Goal: Transaction & Acquisition: Purchase product/service

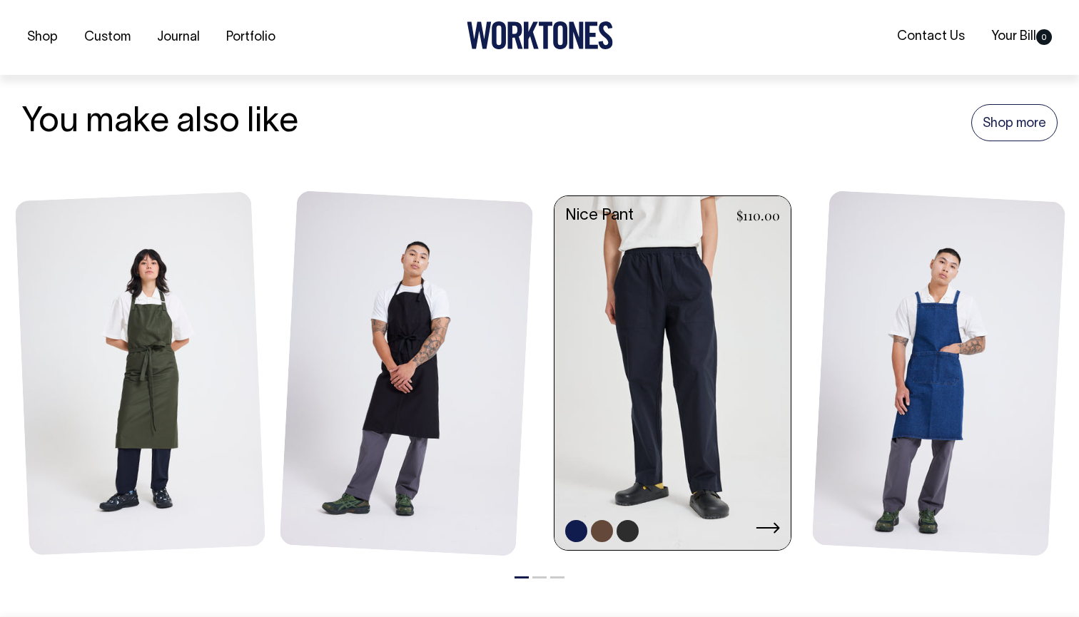
scroll to position [1589, 0]
click at [770, 522] on icon at bounding box center [769, 527] width 24 height 11
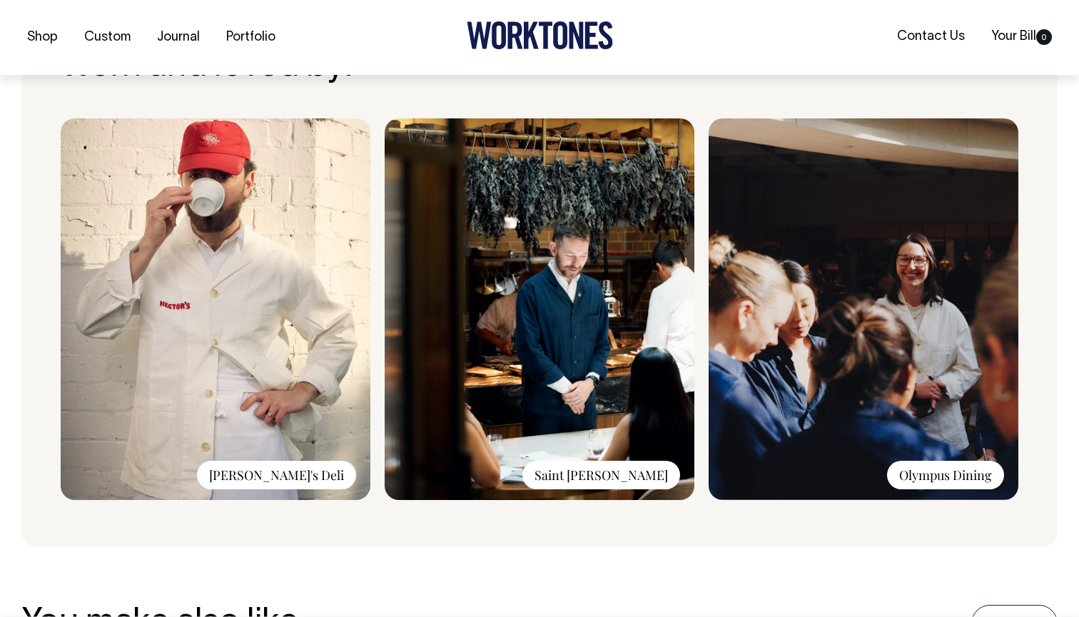
click at [908, 474] on div "Olympus Dining" at bounding box center [945, 475] width 117 height 29
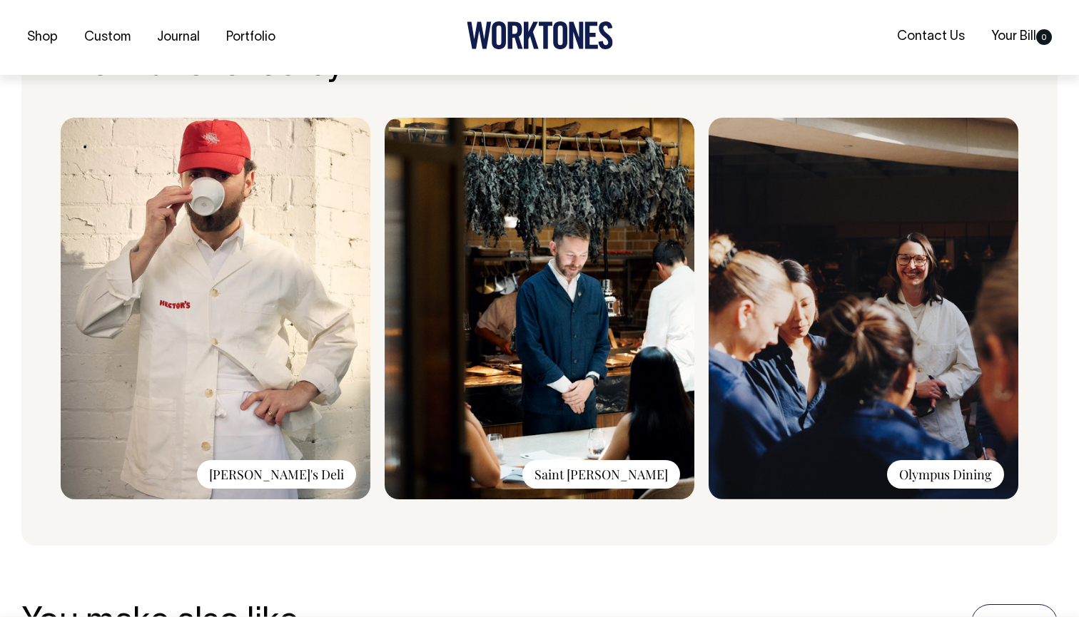
click at [954, 471] on div "Olympus Dining" at bounding box center [945, 474] width 117 height 29
click at [958, 475] on div "Olympus Dining" at bounding box center [945, 474] width 117 height 29
click at [909, 400] on img at bounding box center [864, 309] width 310 height 382
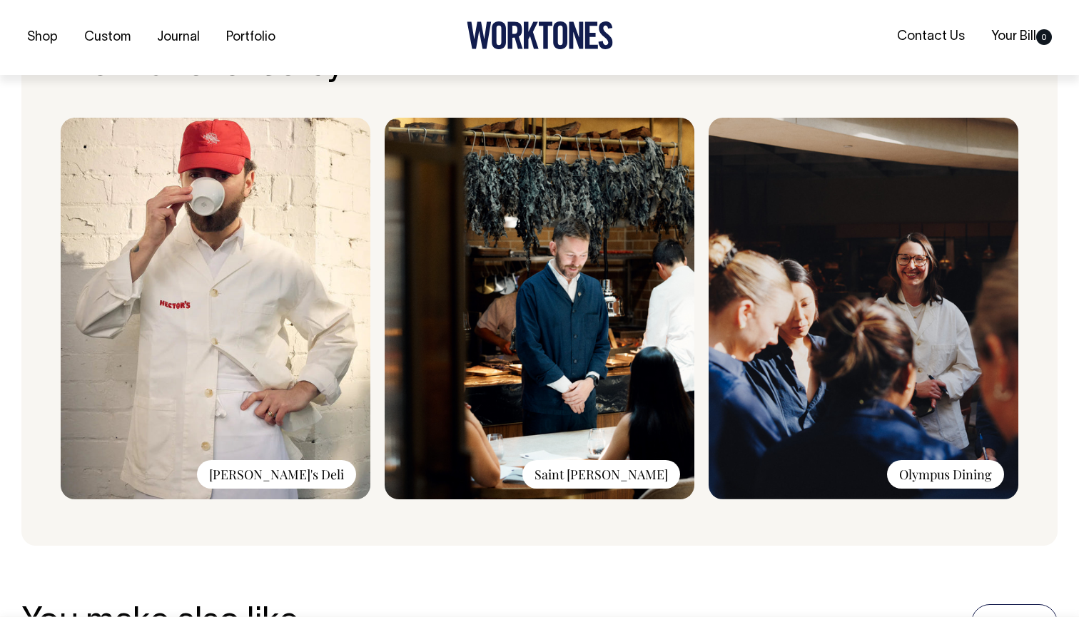
click at [909, 400] on img at bounding box center [864, 309] width 310 height 382
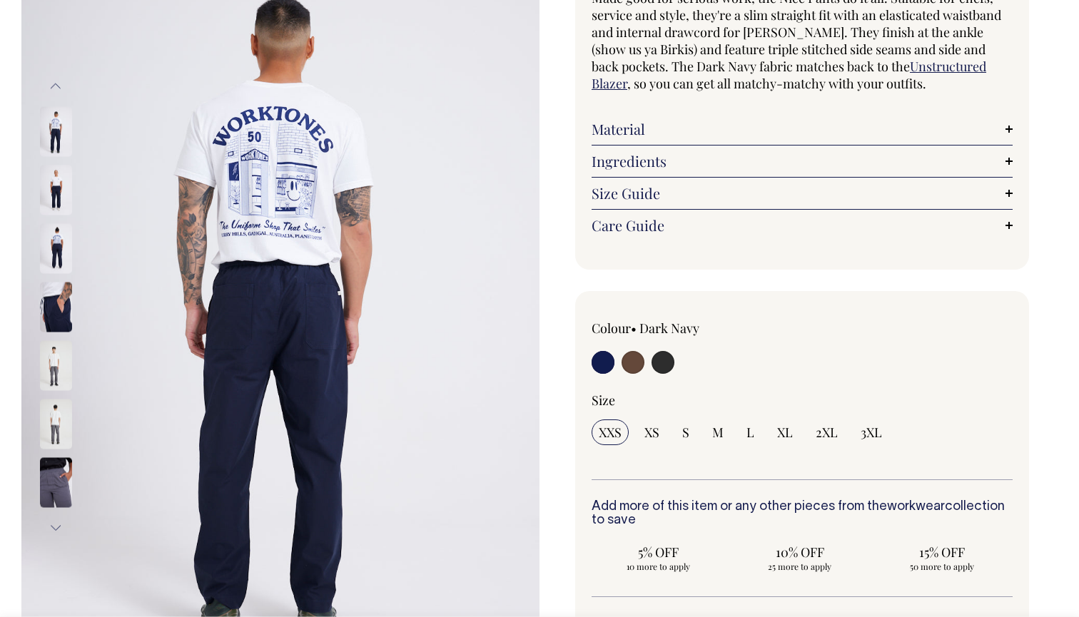
scroll to position [157, 0]
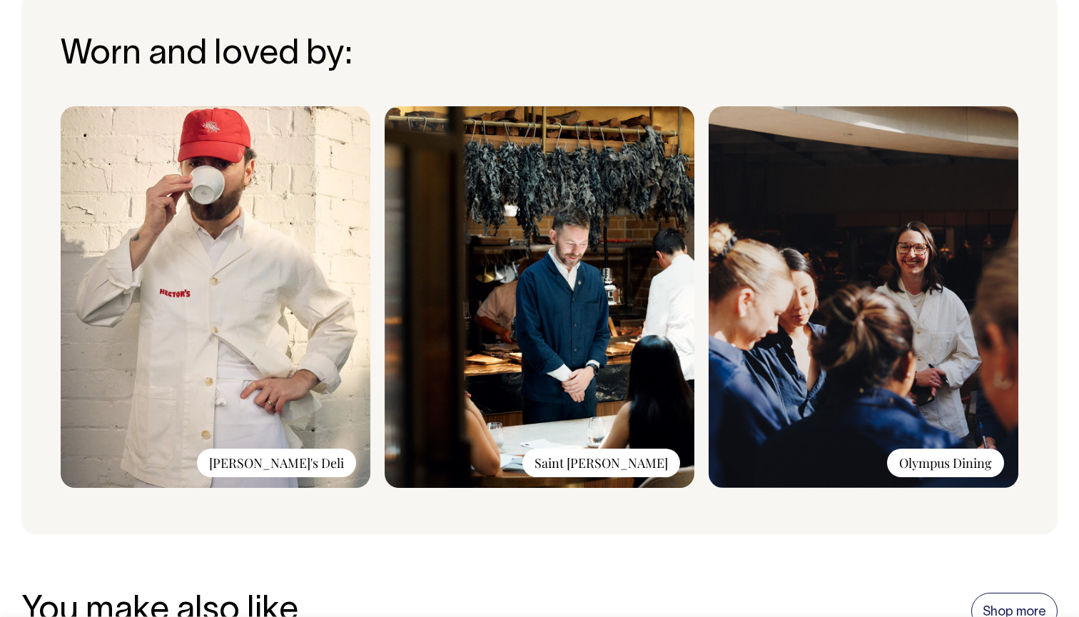
radio input "true"
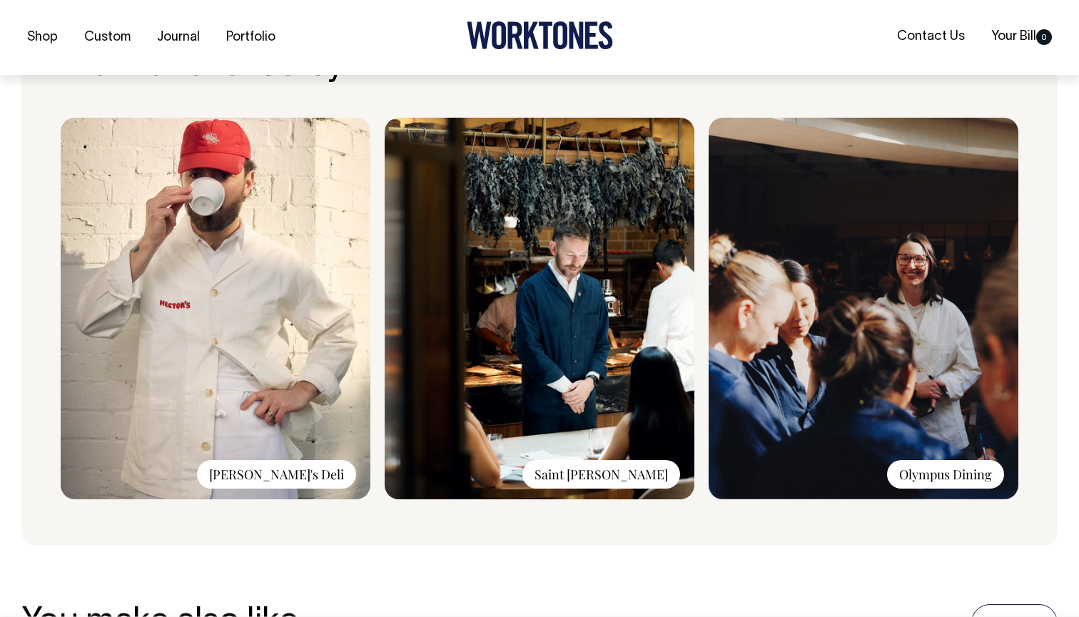
click at [874, 438] on img at bounding box center [864, 309] width 310 height 382
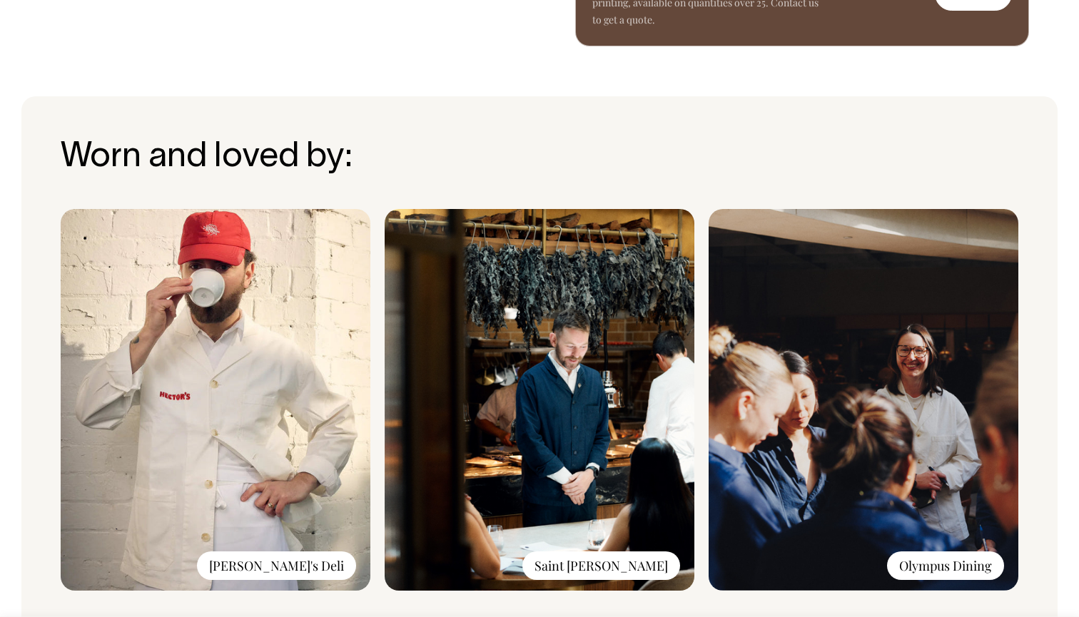
scroll to position [994, 0]
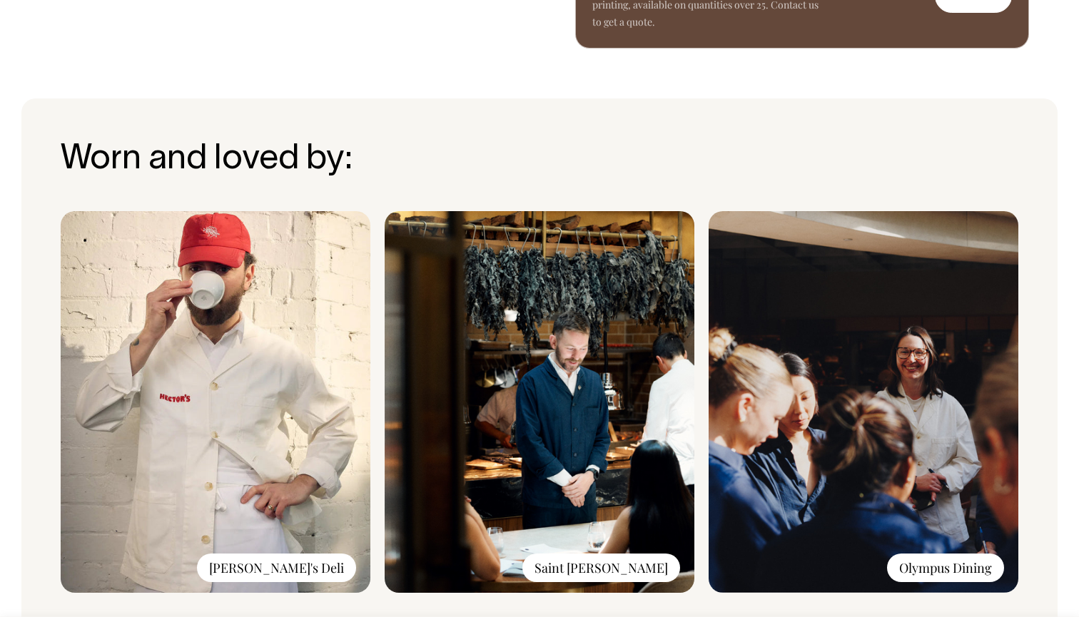
click at [763, 238] on img at bounding box center [864, 402] width 310 height 382
click at [739, 279] on img at bounding box center [864, 402] width 310 height 382
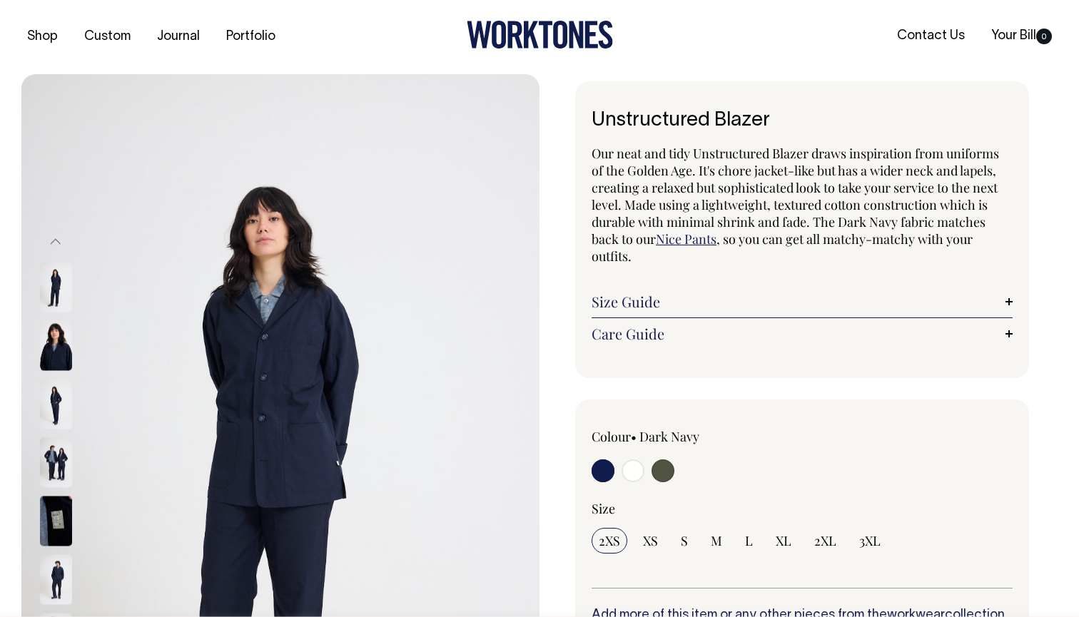
scroll to position [0, 0]
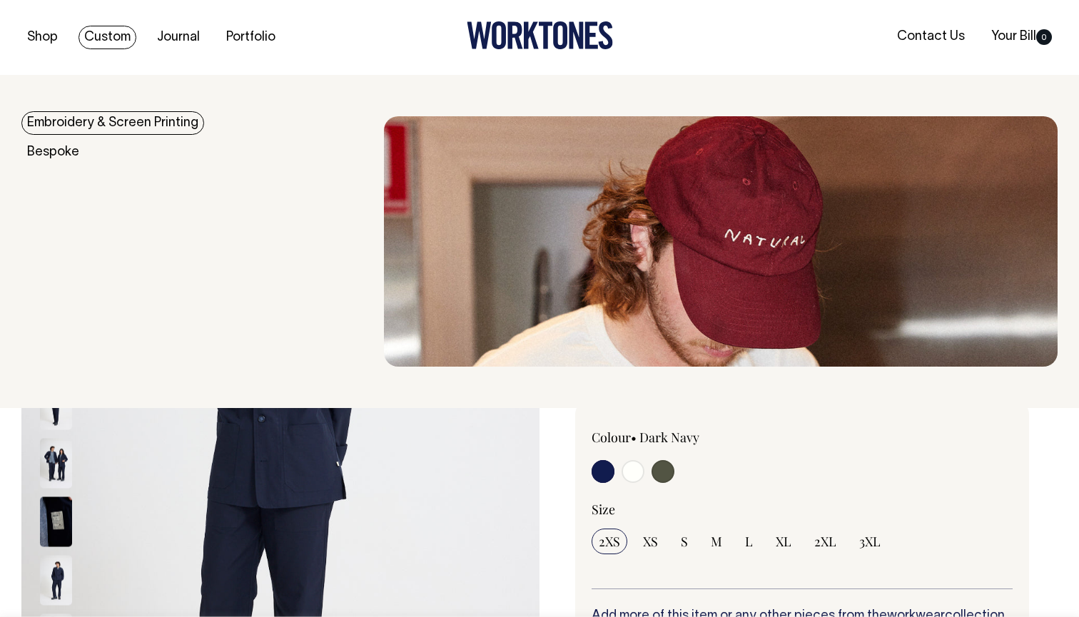
click at [84, 36] on link "Custom" at bounding box center [108, 38] width 58 height 24
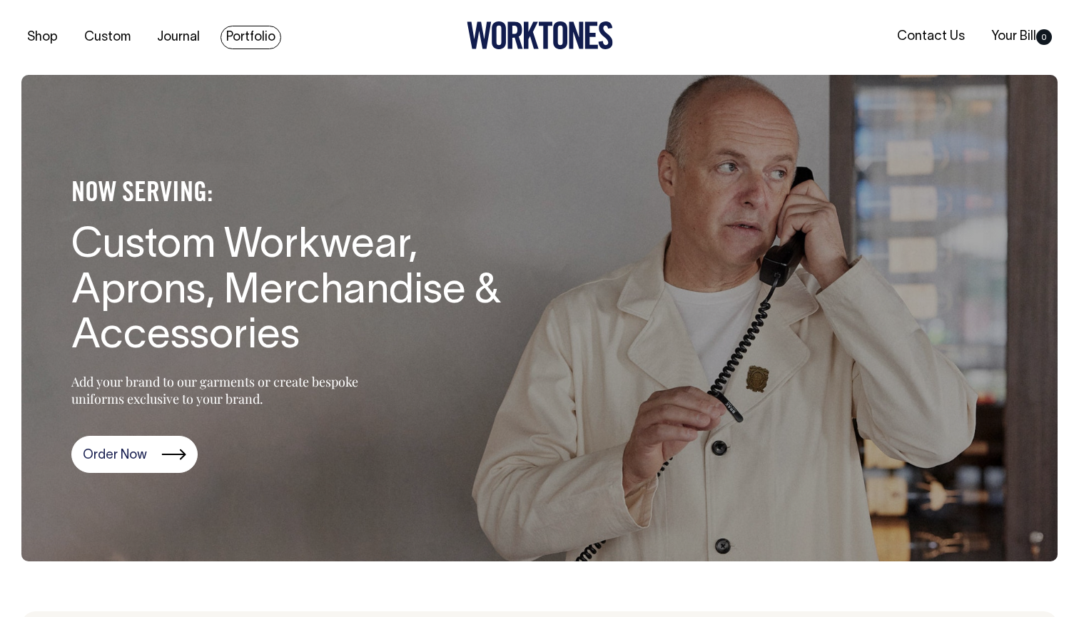
click at [256, 32] on link "Portfolio" at bounding box center [251, 38] width 61 height 24
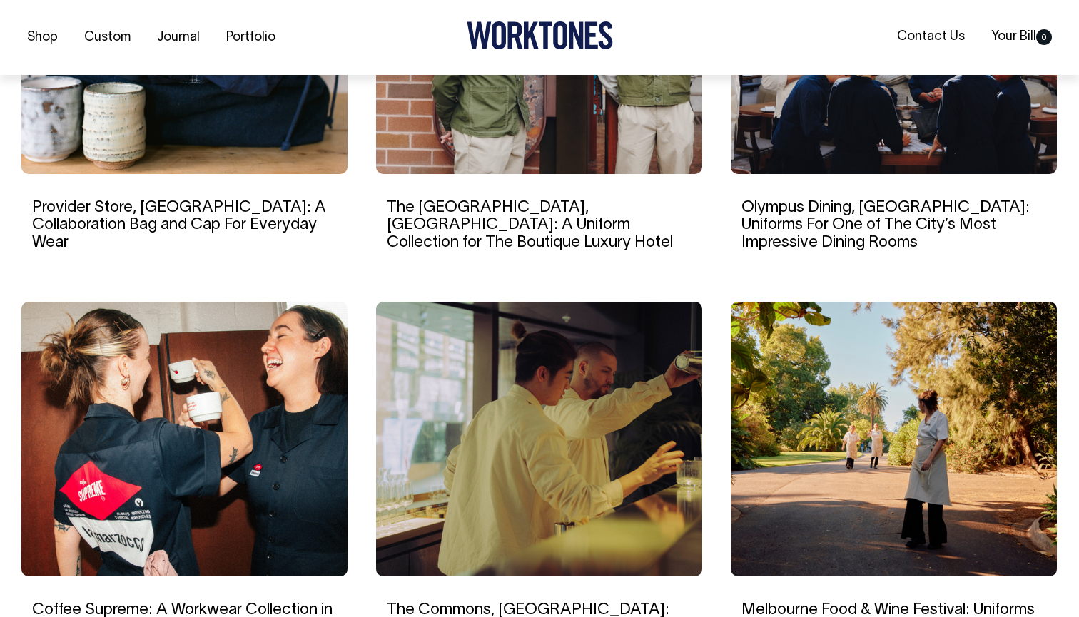
scroll to position [1120, 0]
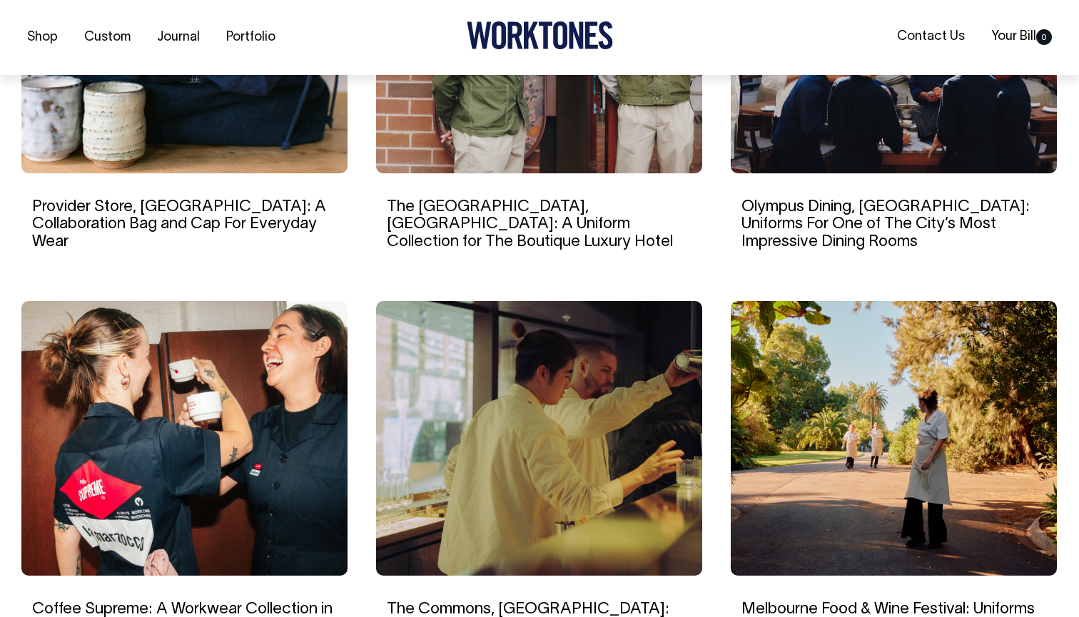
click at [560, 537] on img at bounding box center [539, 438] width 326 height 275
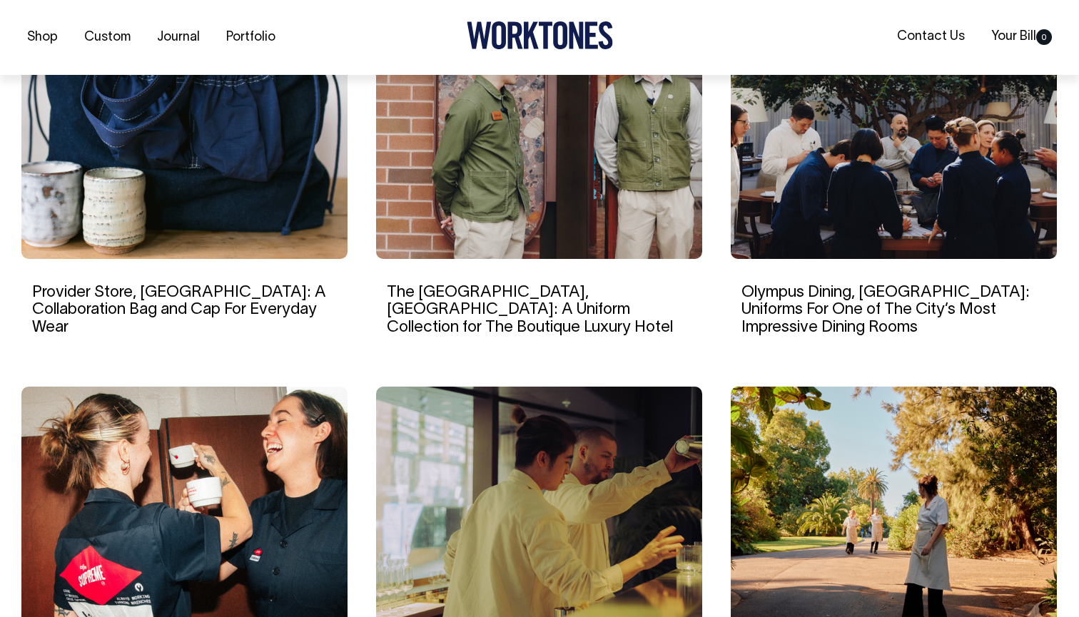
scroll to position [1035, 0]
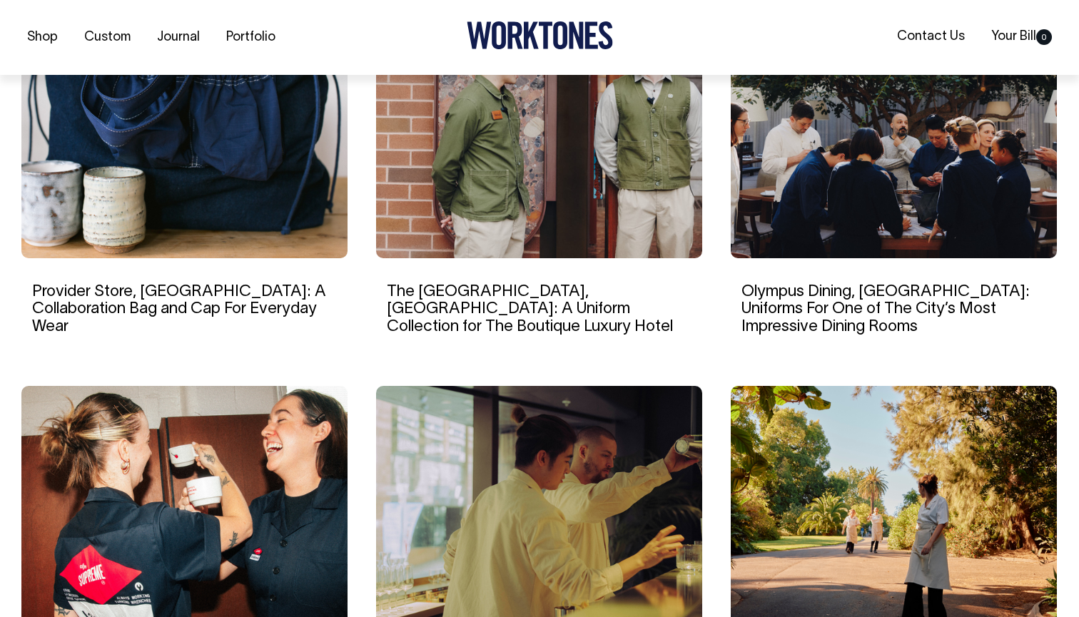
click at [790, 164] on img at bounding box center [894, 121] width 326 height 275
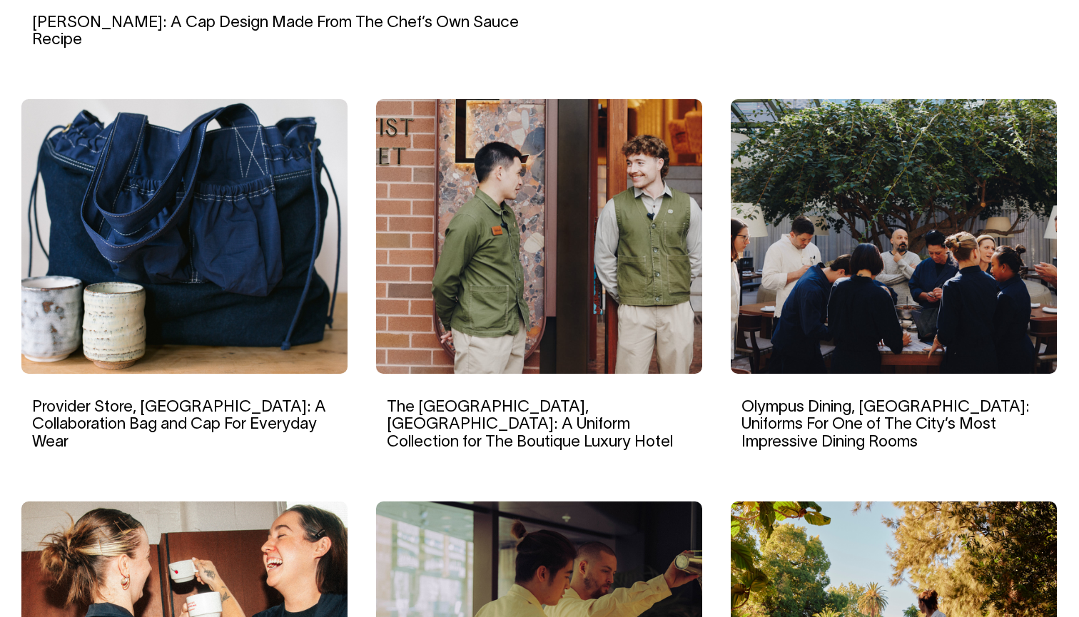
scroll to position [919, 0]
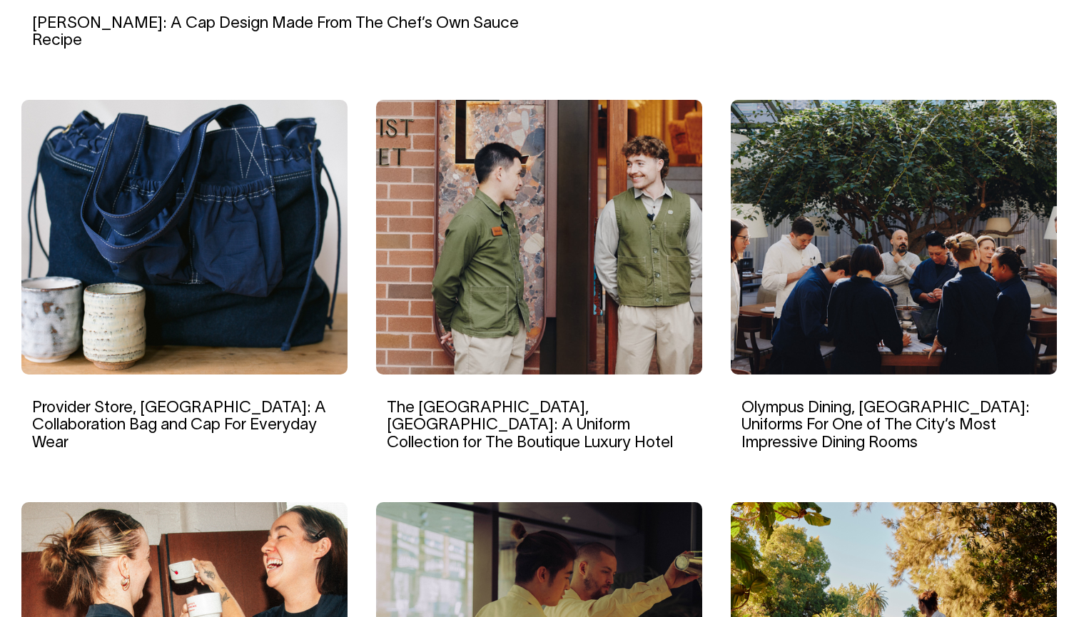
click at [522, 273] on img at bounding box center [539, 237] width 326 height 275
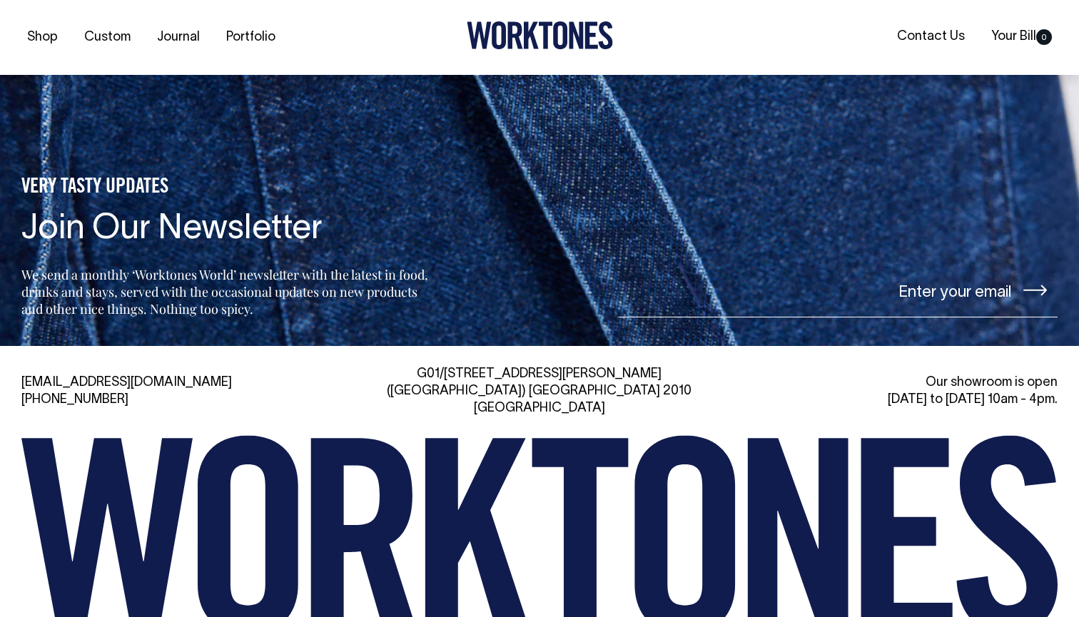
scroll to position [9210, 0]
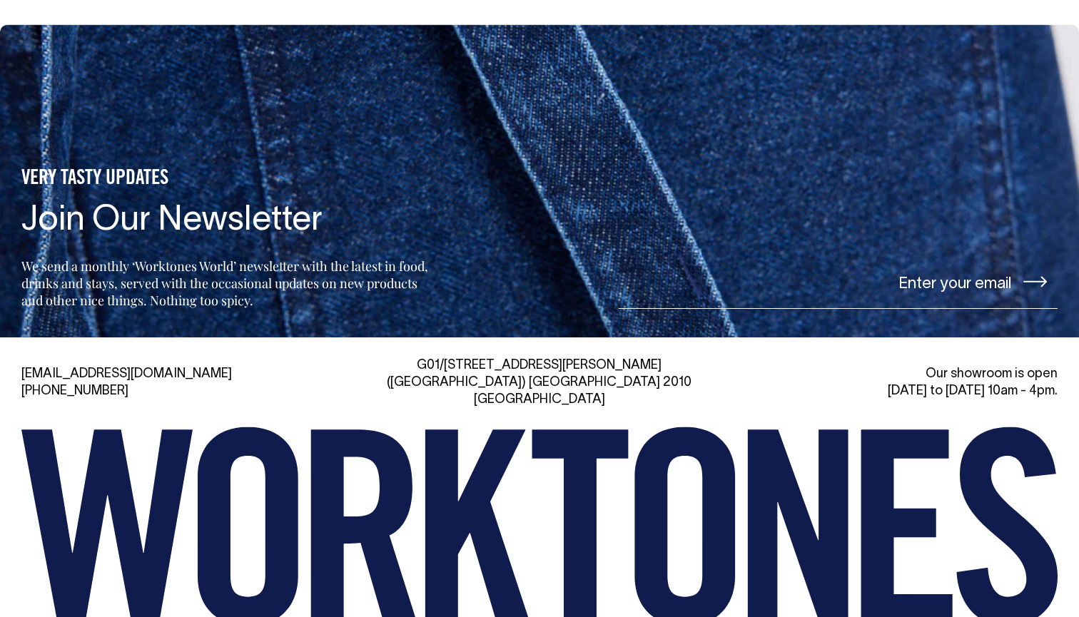
scroll to position [6842, 0]
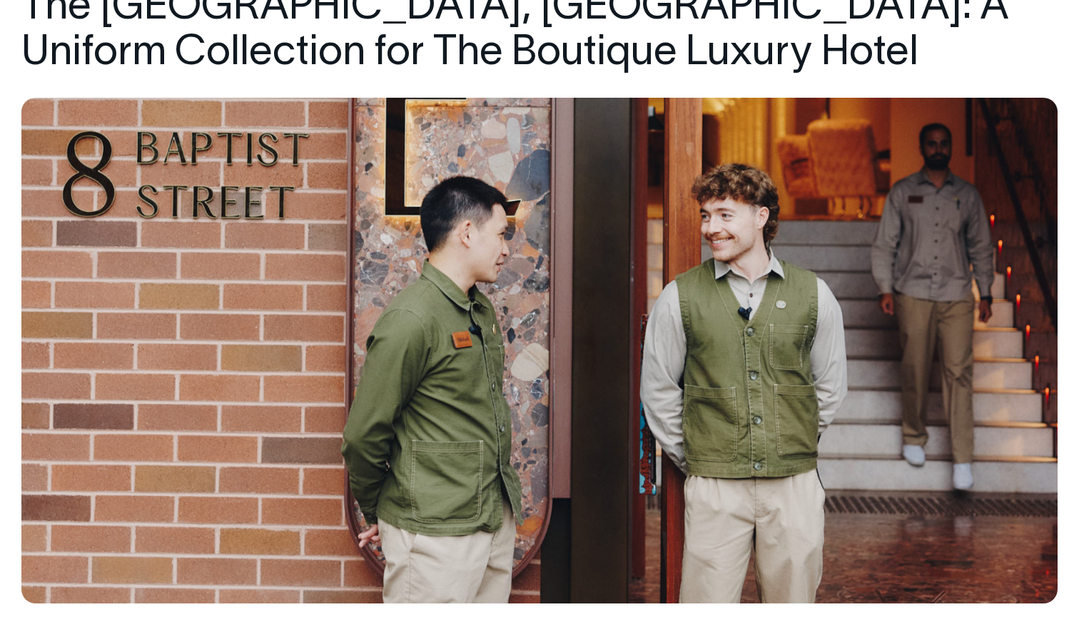
scroll to position [182, 0]
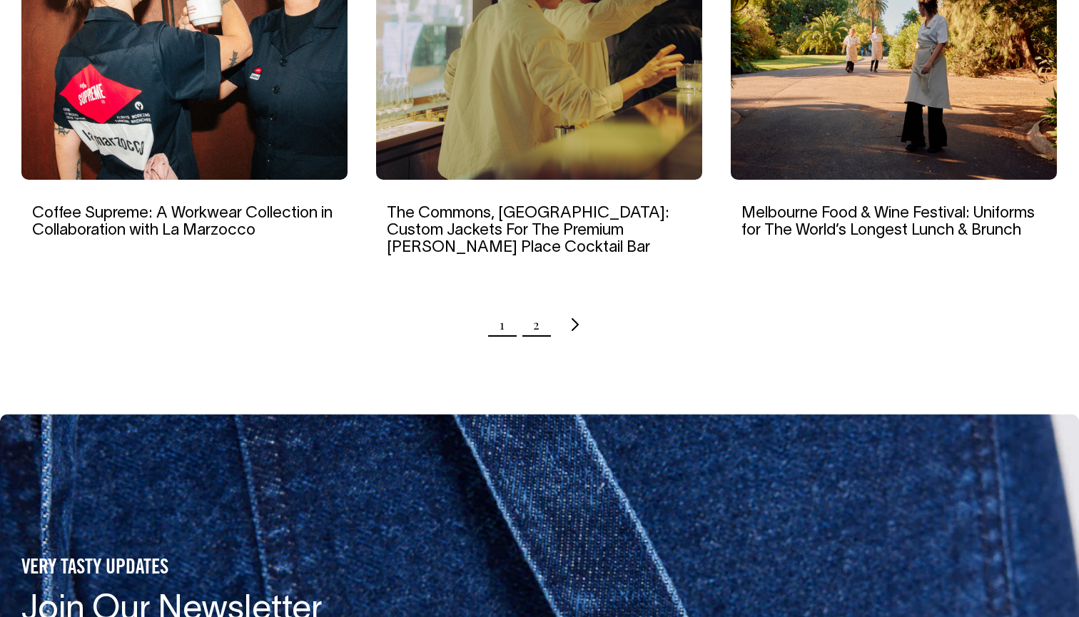
scroll to position [1515, 0]
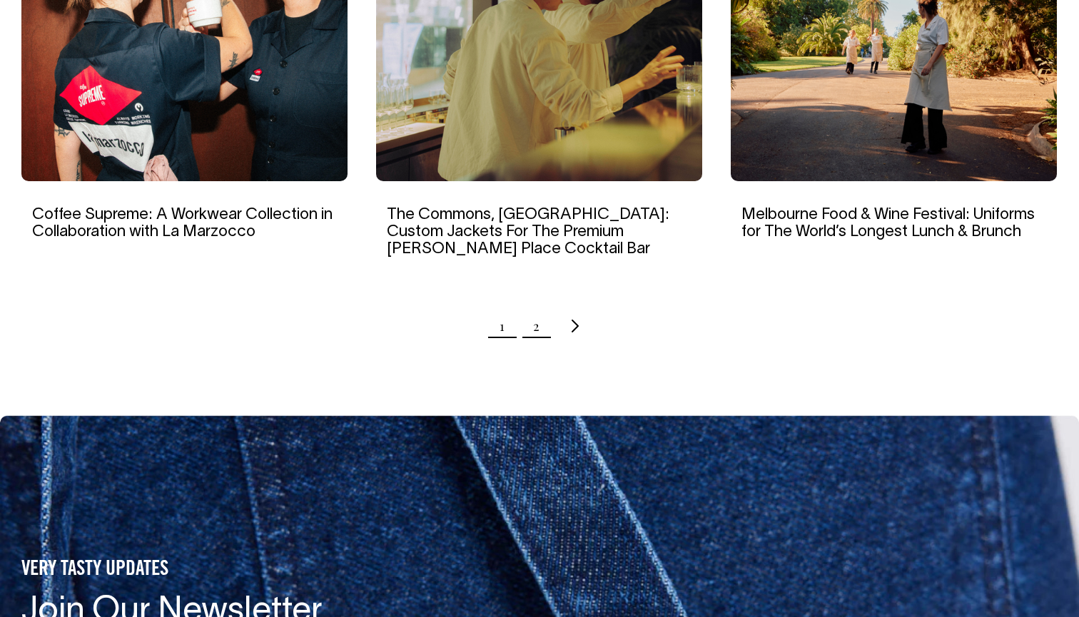
click at [537, 308] on link "2" at bounding box center [536, 326] width 6 height 36
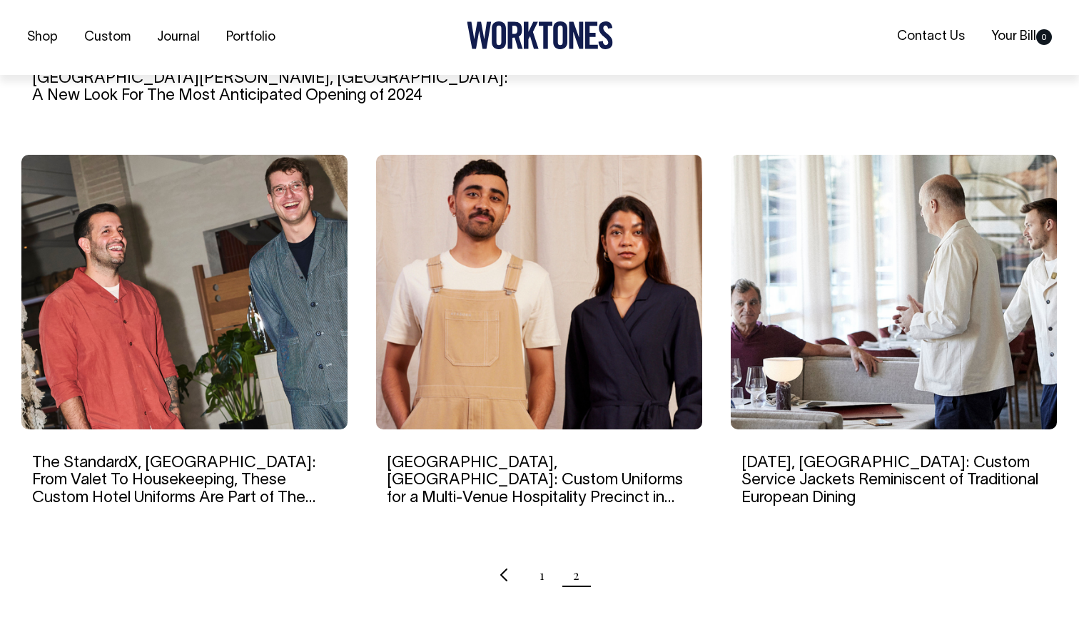
scroll to position [864, 0]
click at [874, 351] on img at bounding box center [894, 291] width 326 height 275
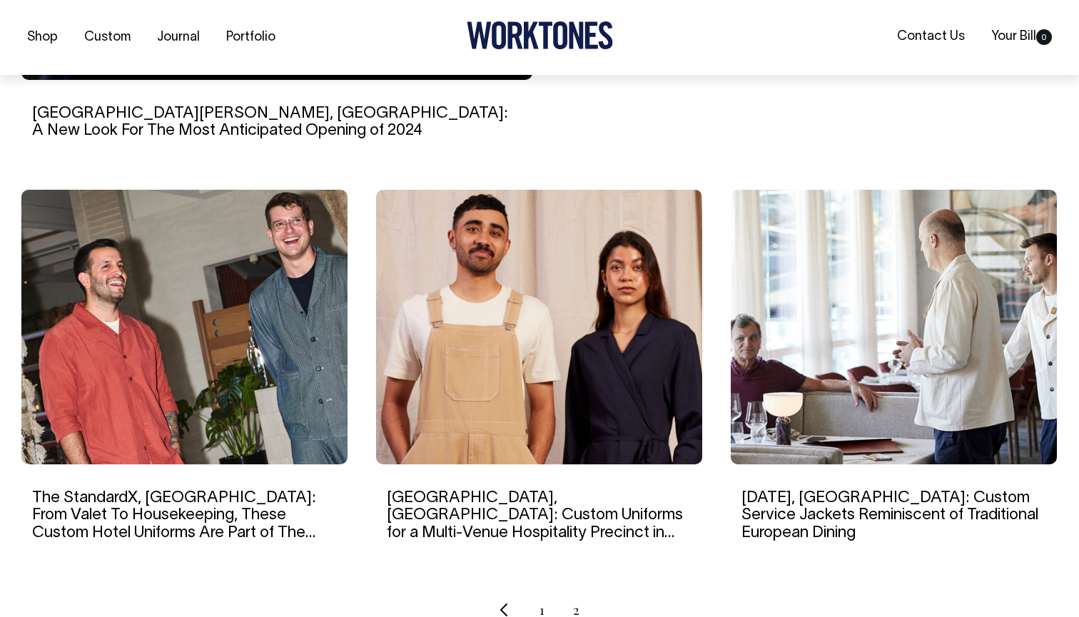
scroll to position [829, 0]
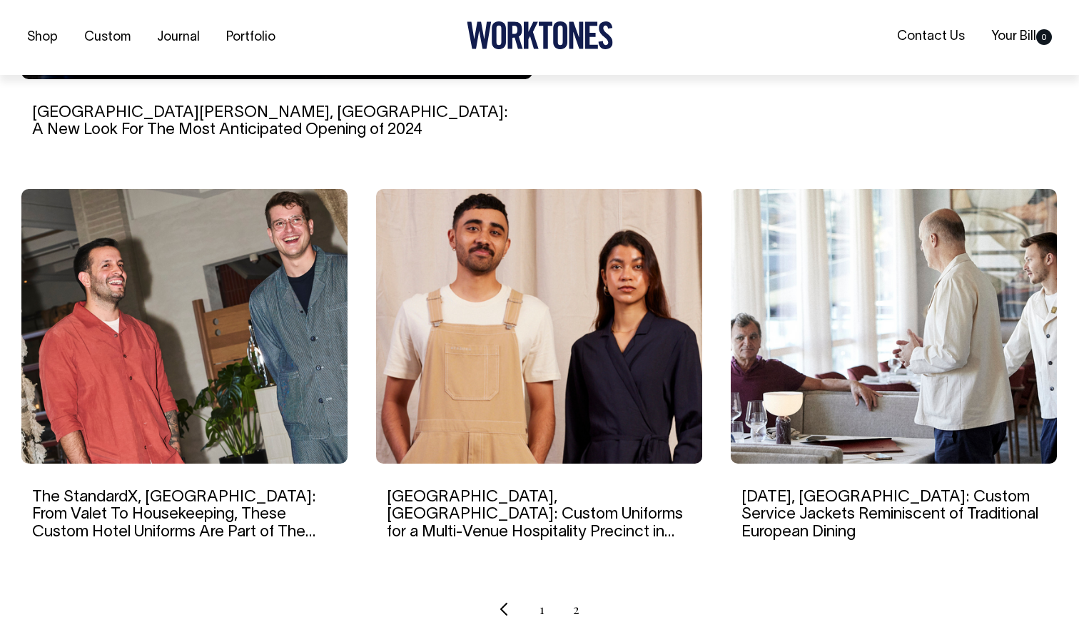
click at [300, 268] on img at bounding box center [184, 326] width 326 height 275
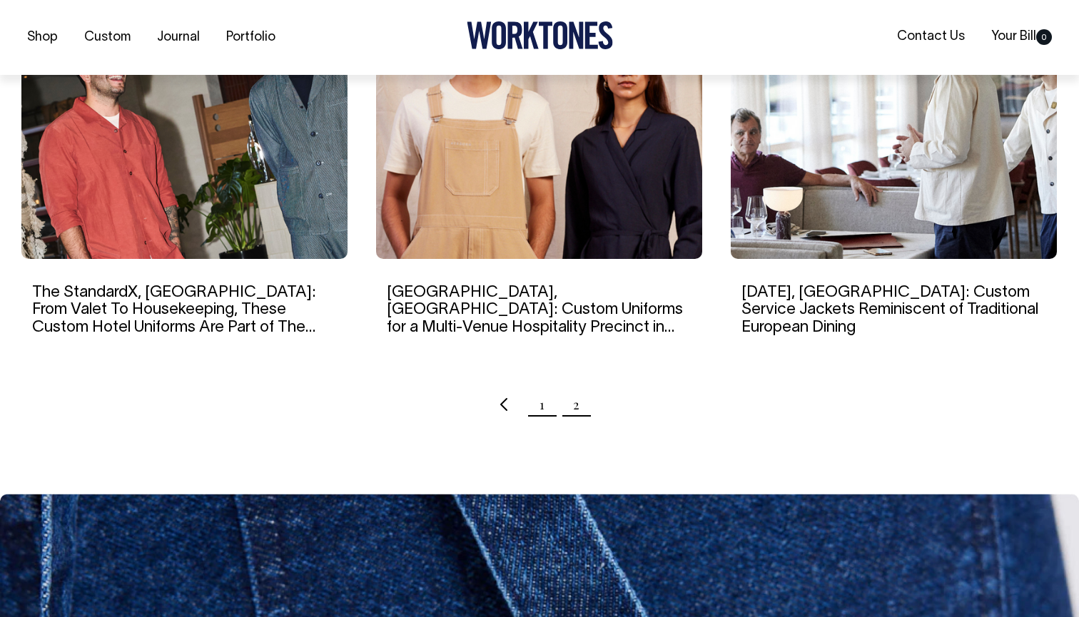
scroll to position [1036, 0]
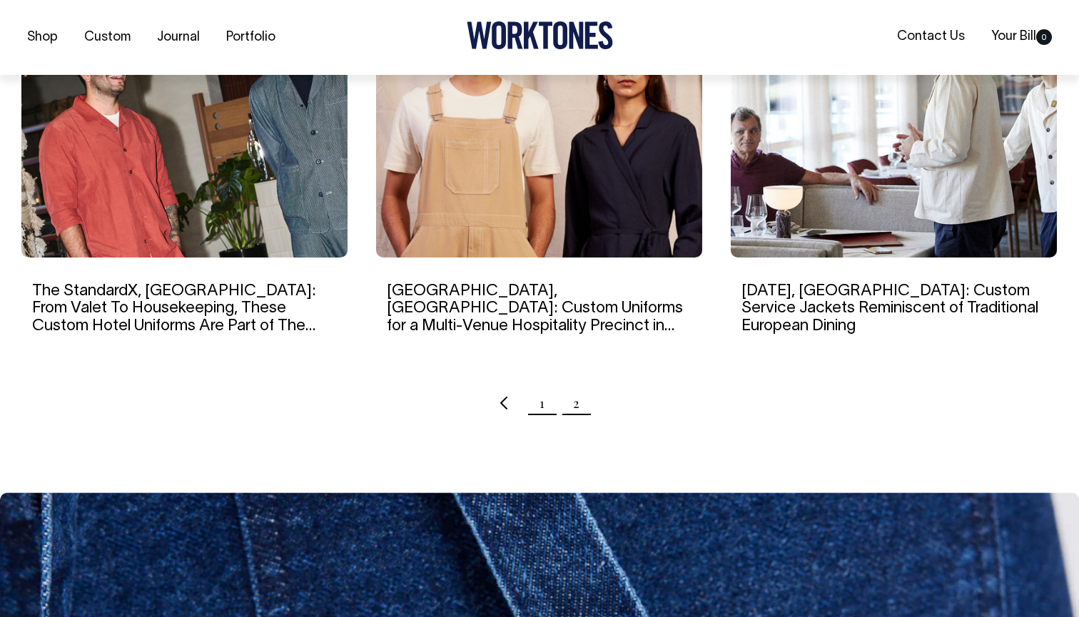
click at [542, 405] on link "1" at bounding box center [542, 403] width 5 height 36
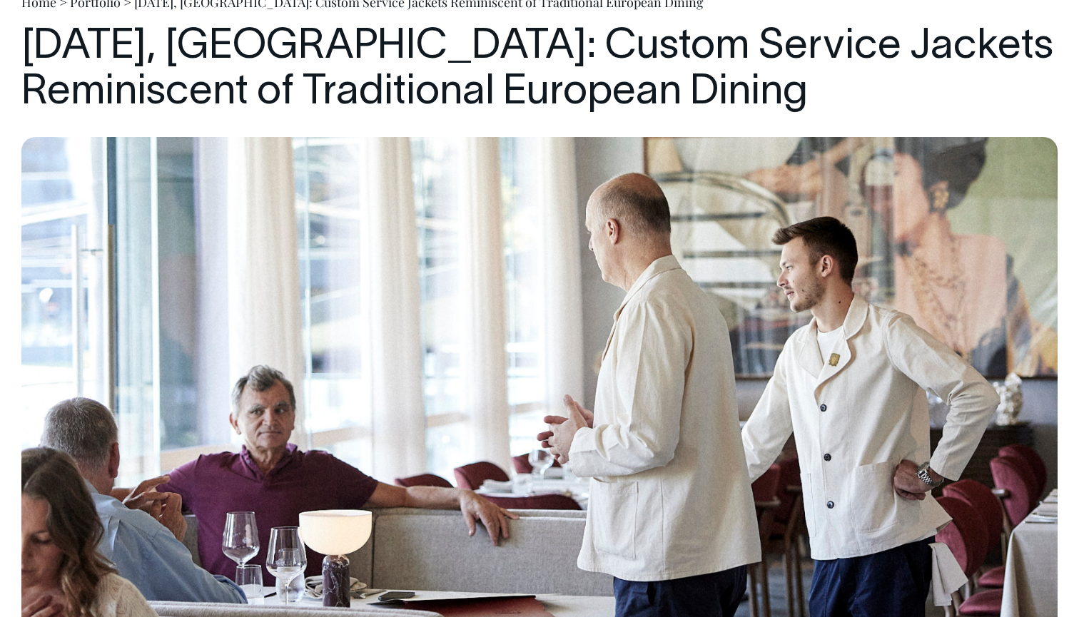
scroll to position [141, 0]
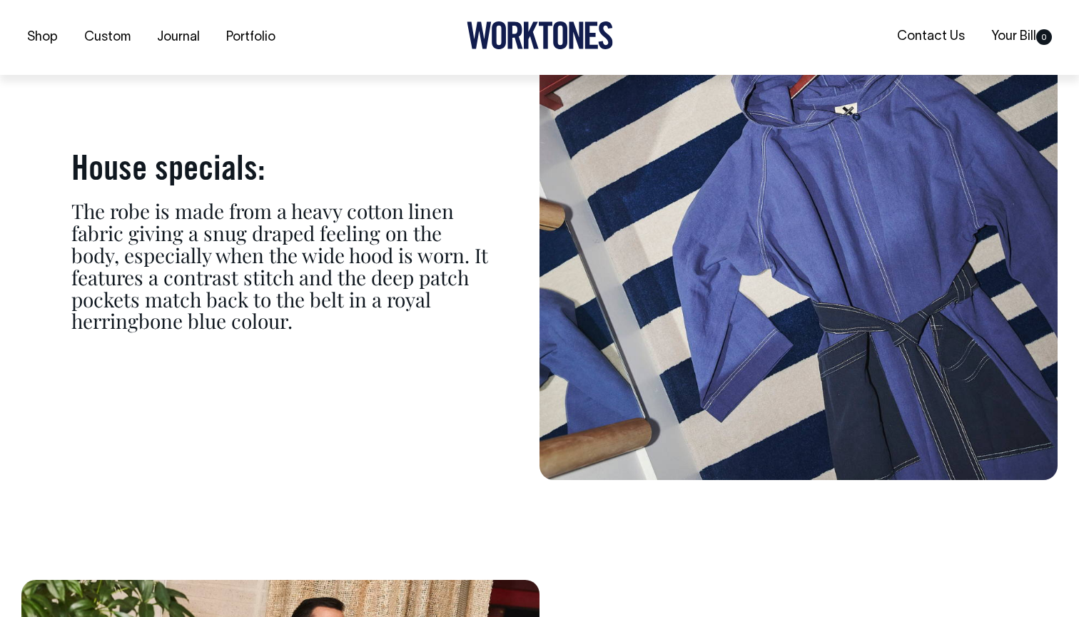
scroll to position [7168, 0]
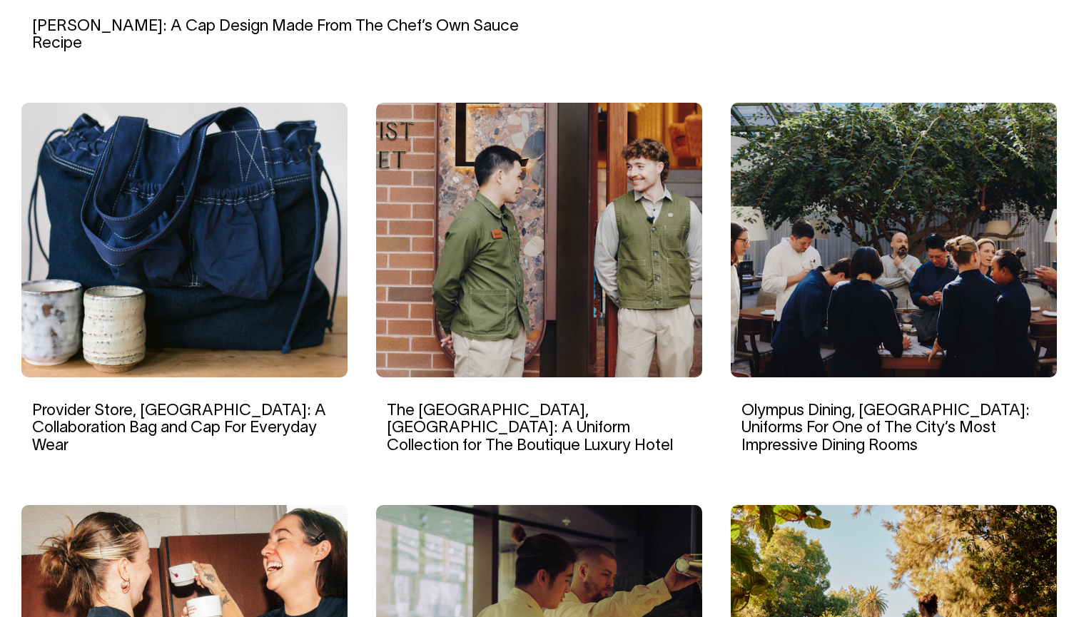
scroll to position [914, 0]
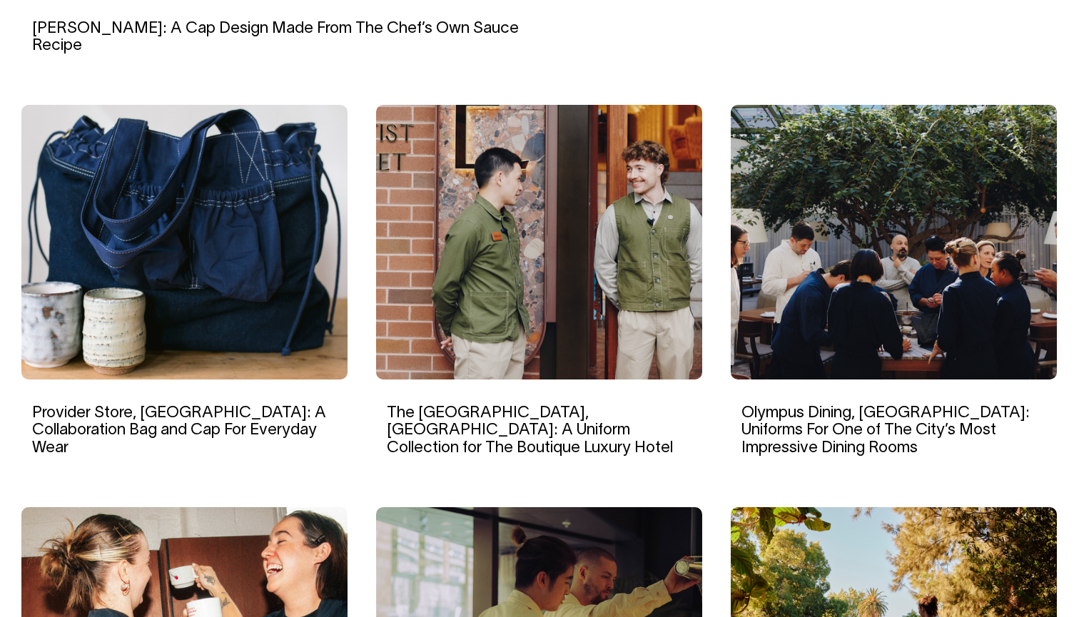
click at [533, 228] on img at bounding box center [539, 242] width 326 height 275
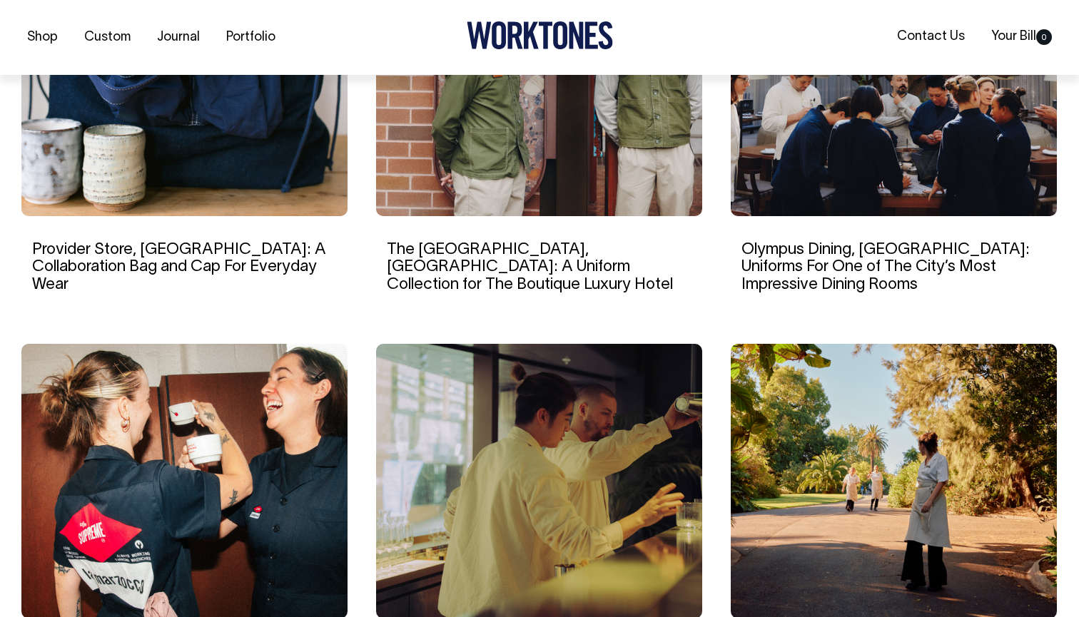
scroll to position [1091, 0]
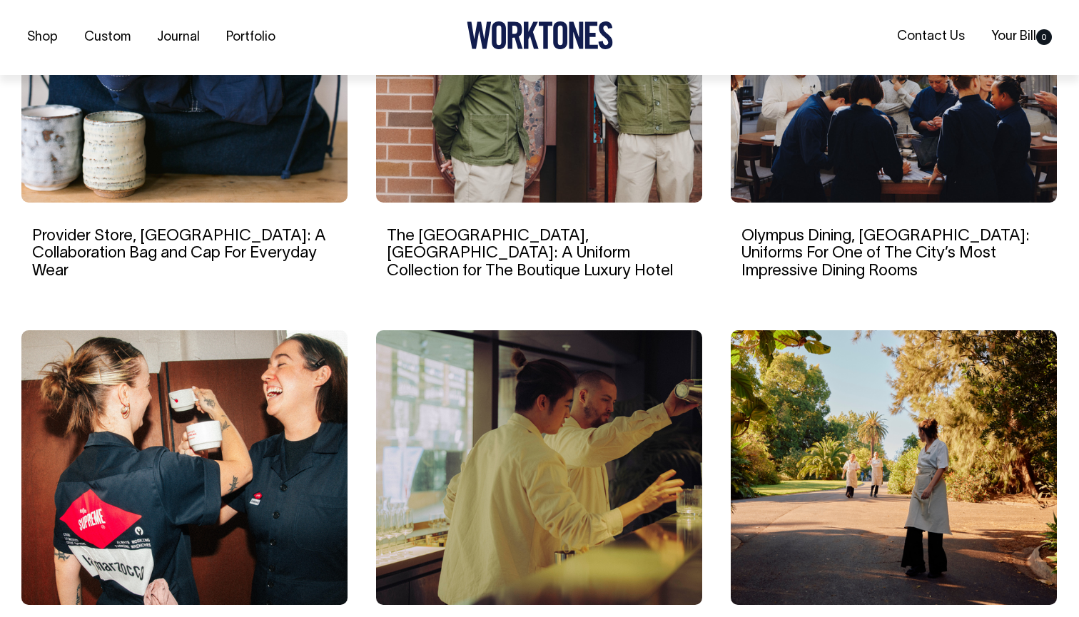
click at [561, 498] on img at bounding box center [539, 467] width 326 height 275
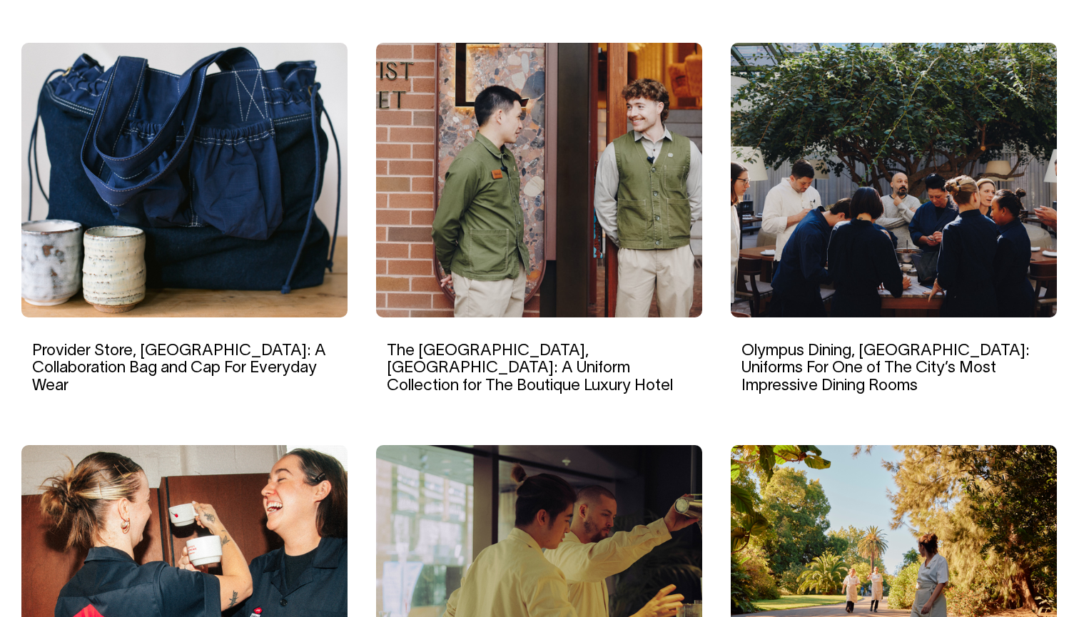
scroll to position [973, 0]
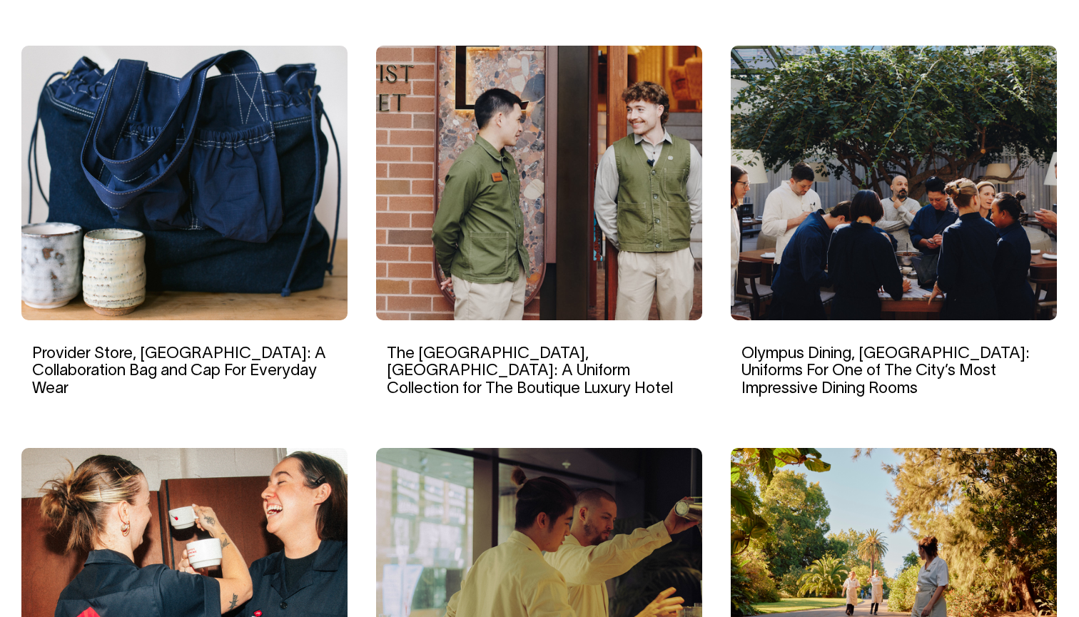
click at [900, 214] on img at bounding box center [894, 183] width 326 height 275
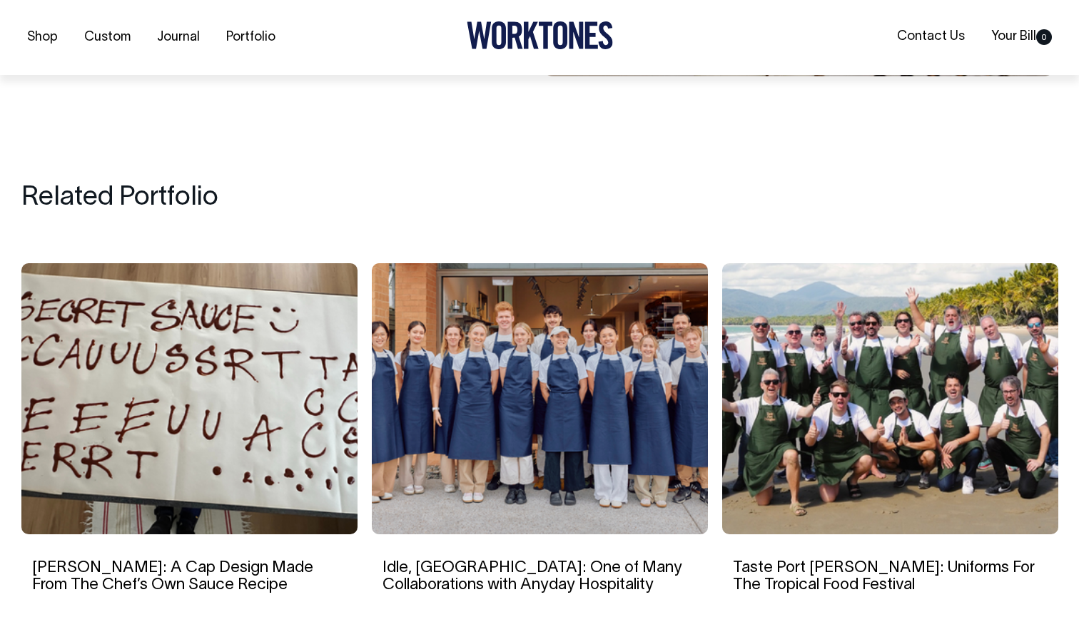
scroll to position [6868, 0]
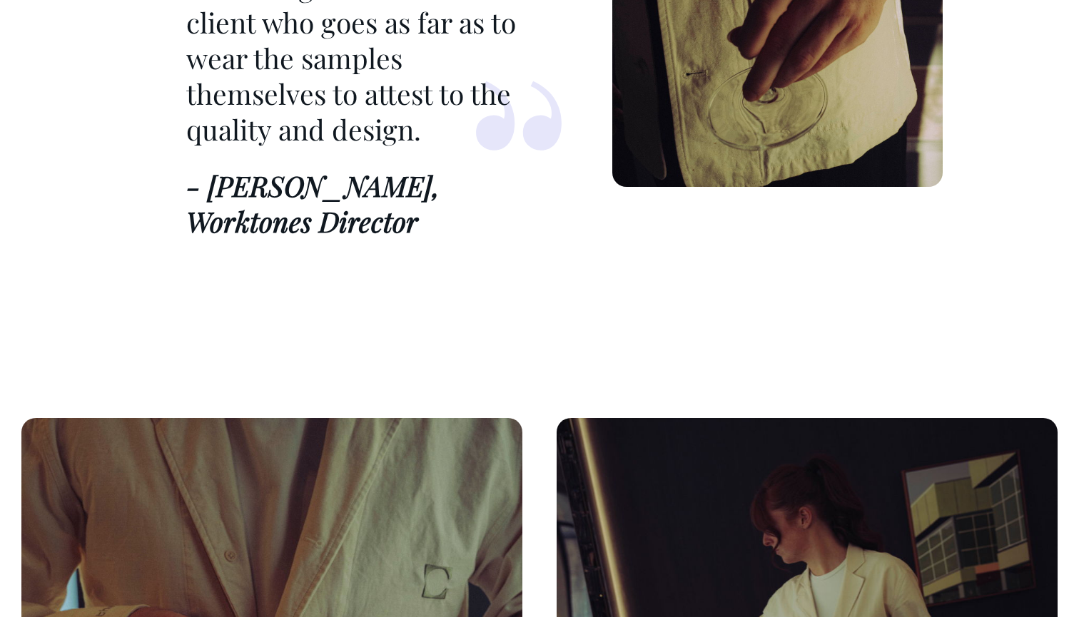
scroll to position [6627, 0]
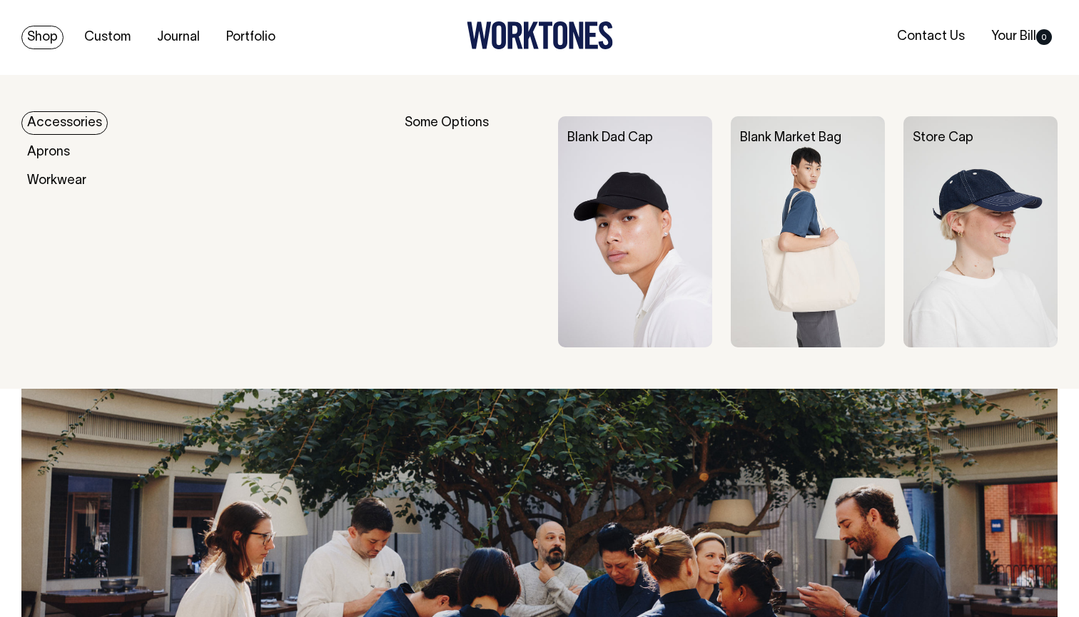
click at [39, 37] on link "Shop" at bounding box center [42, 38] width 42 height 24
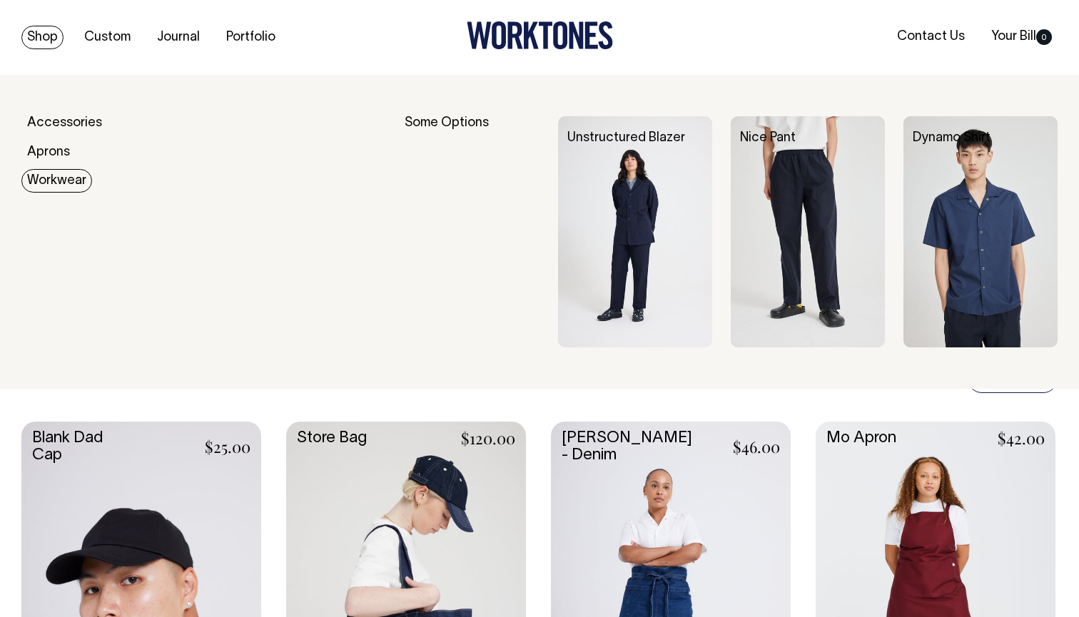
click at [60, 172] on link "Workwear" at bounding box center [56, 181] width 71 height 24
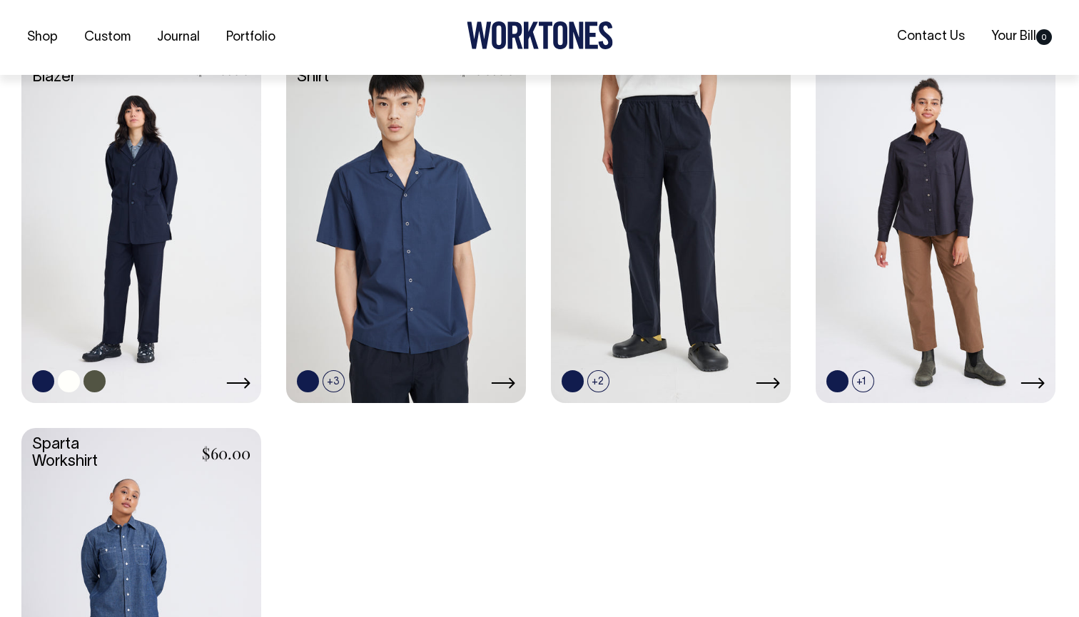
scroll to position [435, 0]
click at [183, 293] on link at bounding box center [141, 221] width 240 height 357
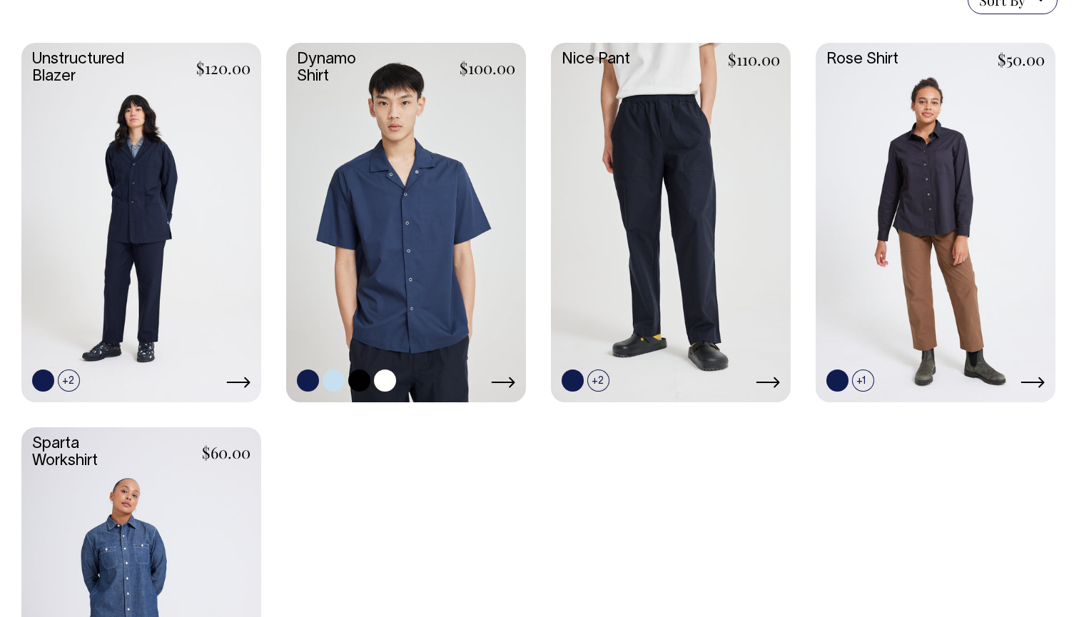
click at [430, 278] on link at bounding box center [406, 221] width 240 height 357
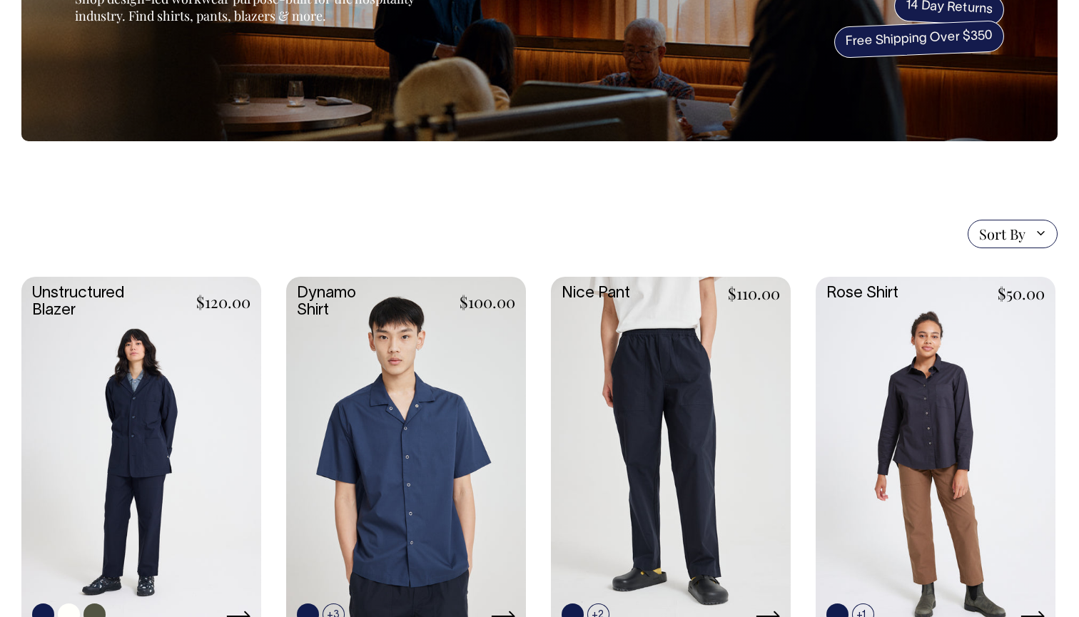
scroll to position [202, 0]
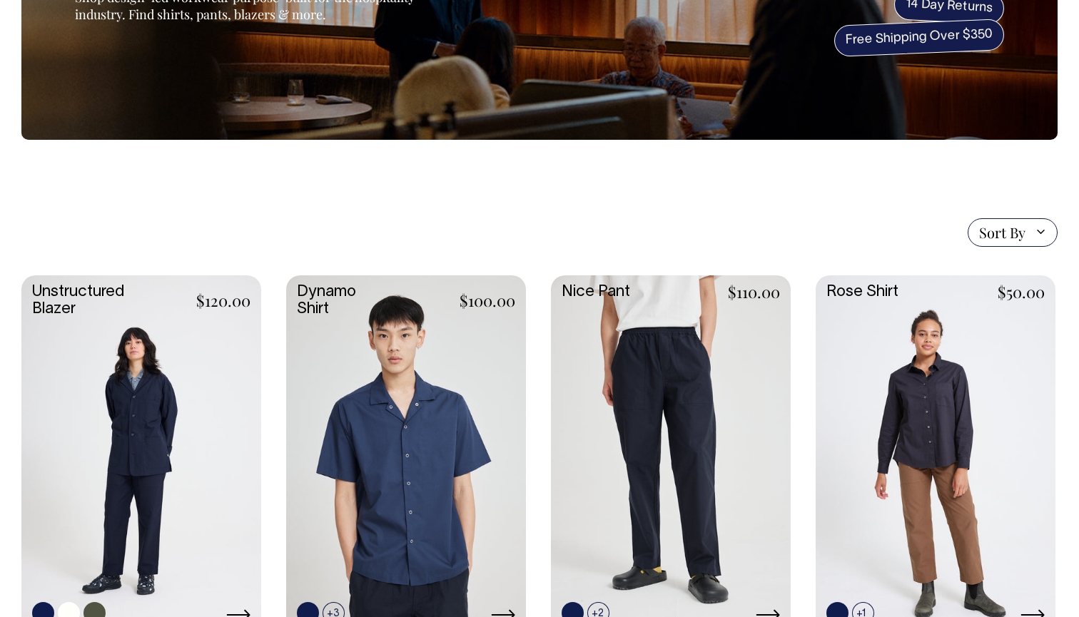
click at [161, 468] on link at bounding box center [141, 454] width 240 height 357
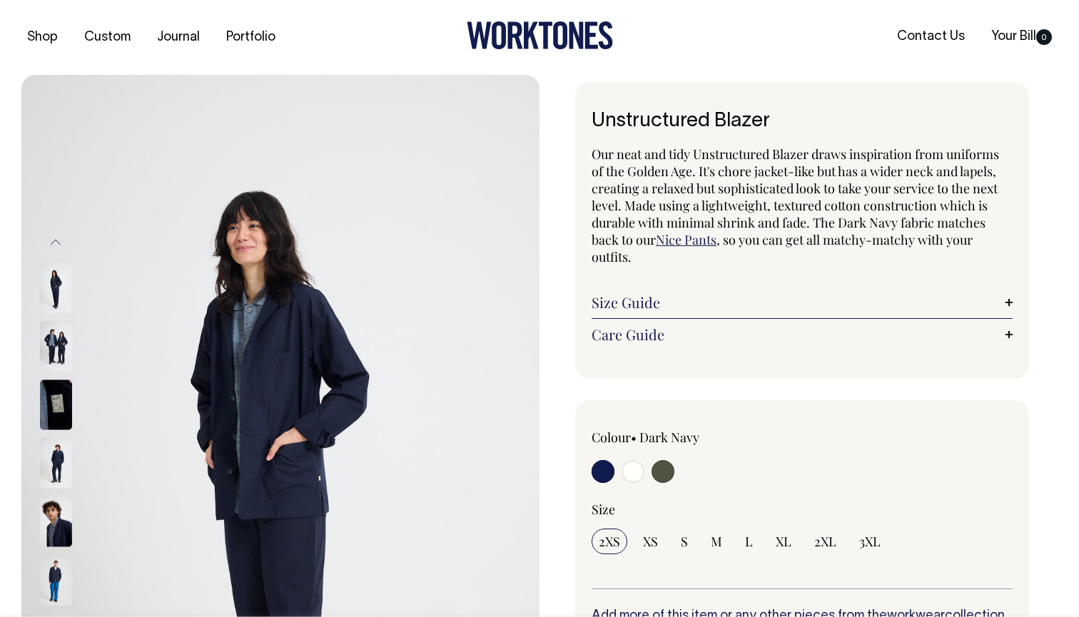
click at [638, 475] on input "radio" at bounding box center [633, 471] width 23 height 23
radio input "true"
select select "Off-White"
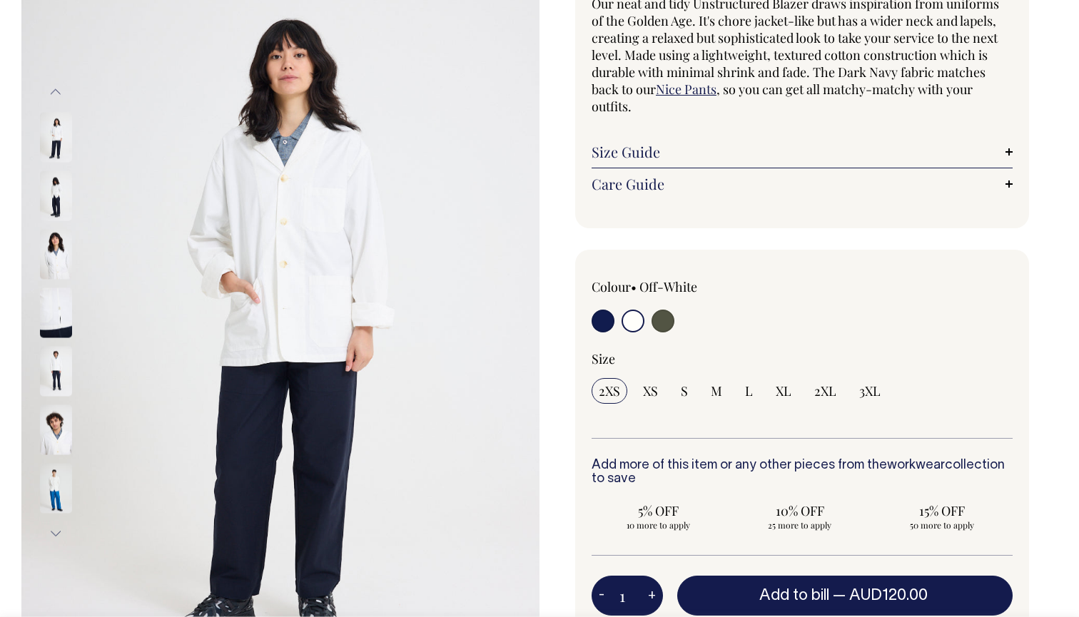
click at [664, 322] on input "radio" at bounding box center [663, 321] width 23 height 23
radio input "true"
select select "Olive"
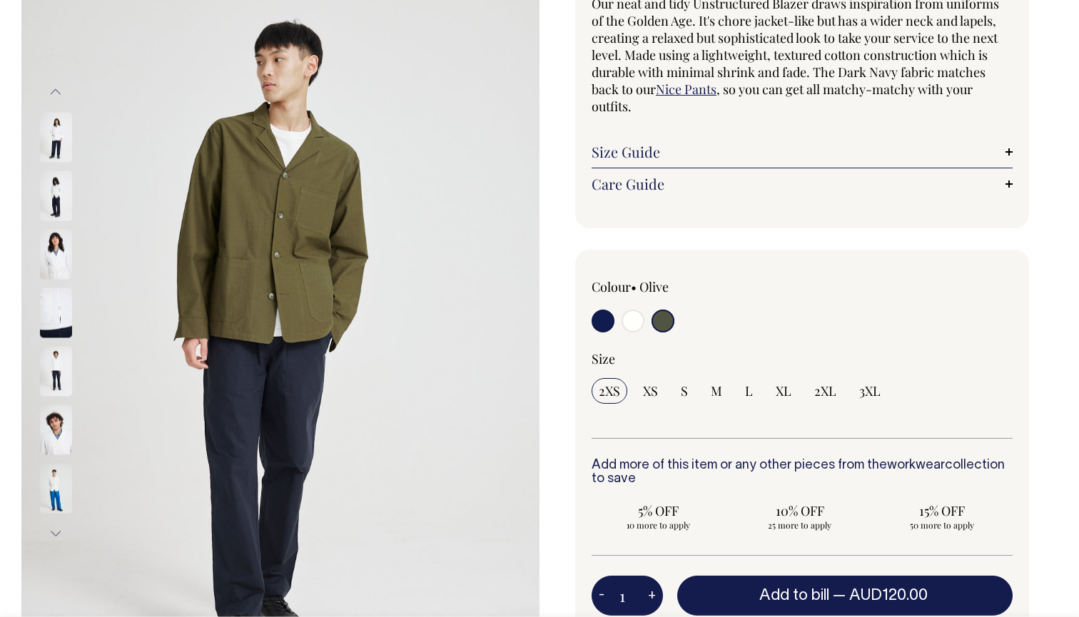
scroll to position [151, 0]
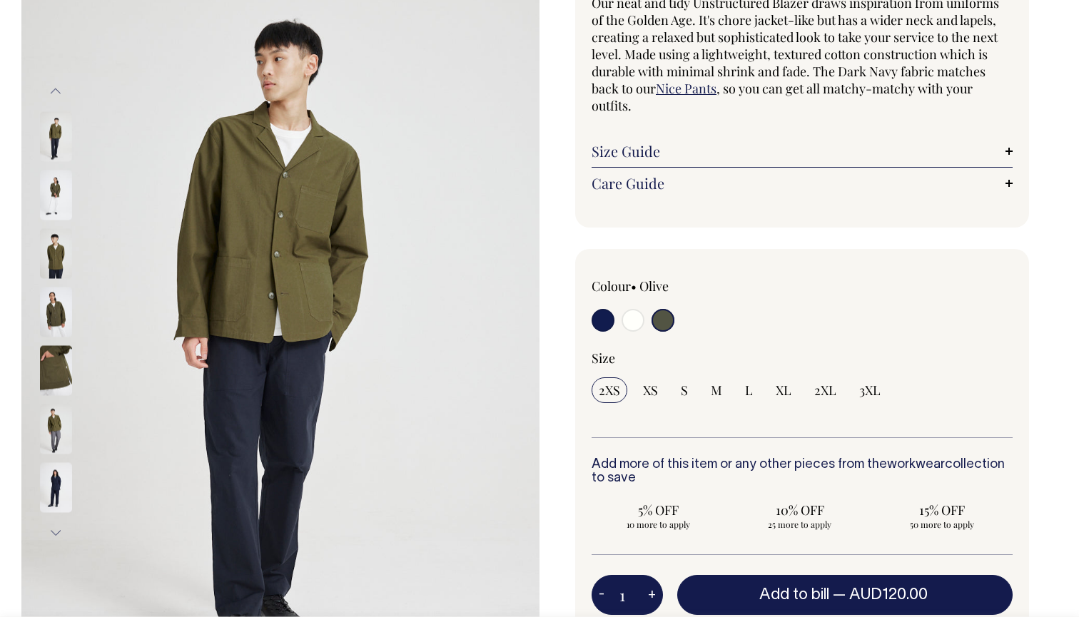
click at [603, 319] on input "radio" at bounding box center [603, 320] width 23 height 23
radio input "true"
select select "Dark Navy"
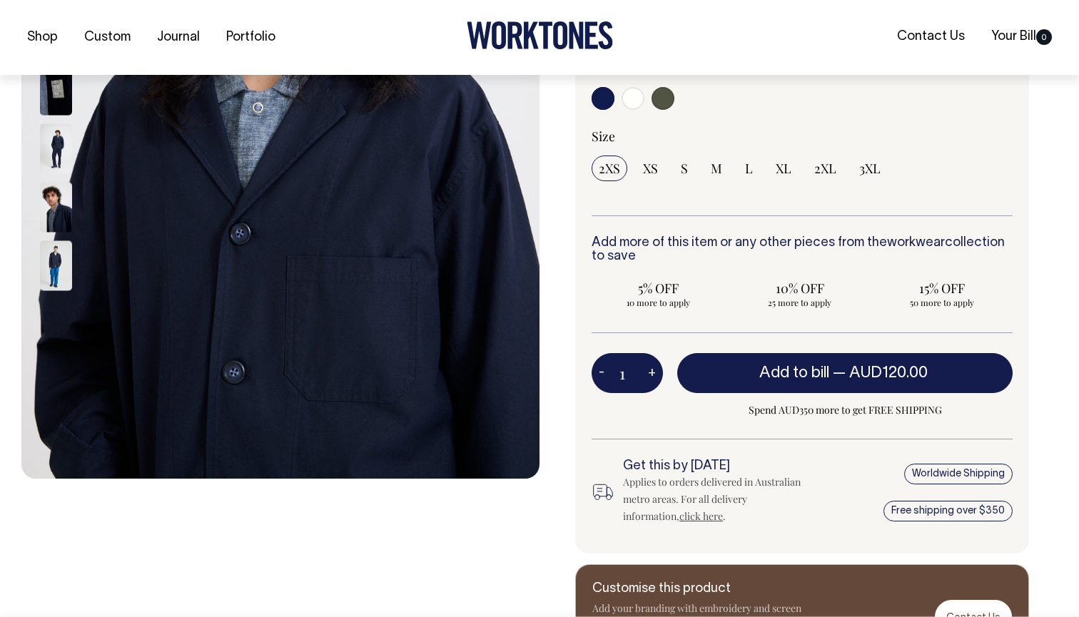
scroll to position [374, 0]
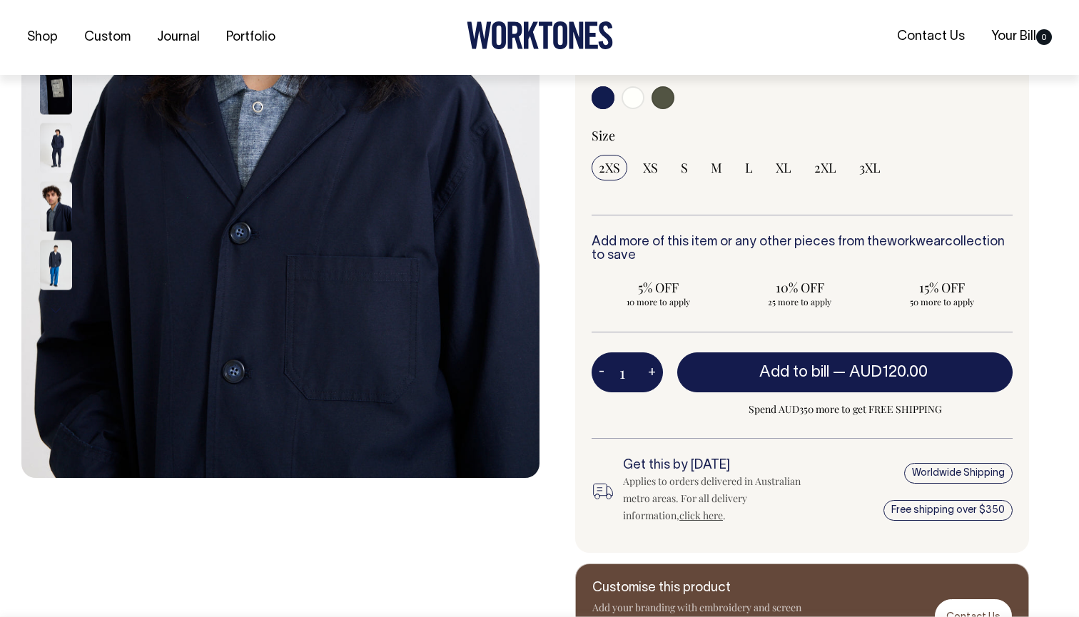
click at [631, 98] on input "radio" at bounding box center [633, 97] width 23 height 23
radio input "true"
select select "Off-White"
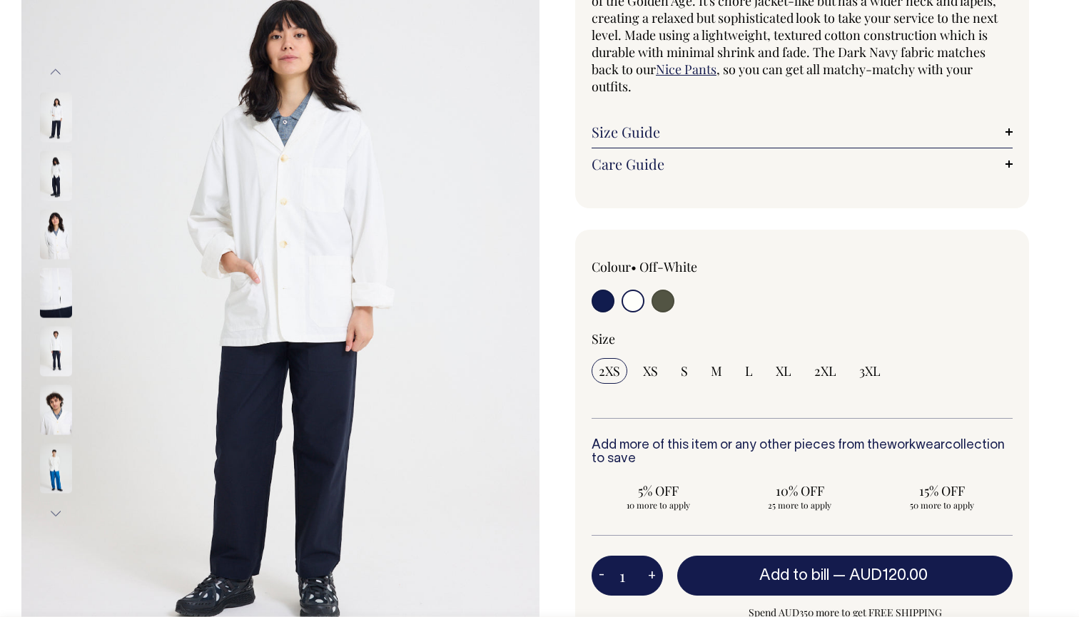
scroll to position [170, 0]
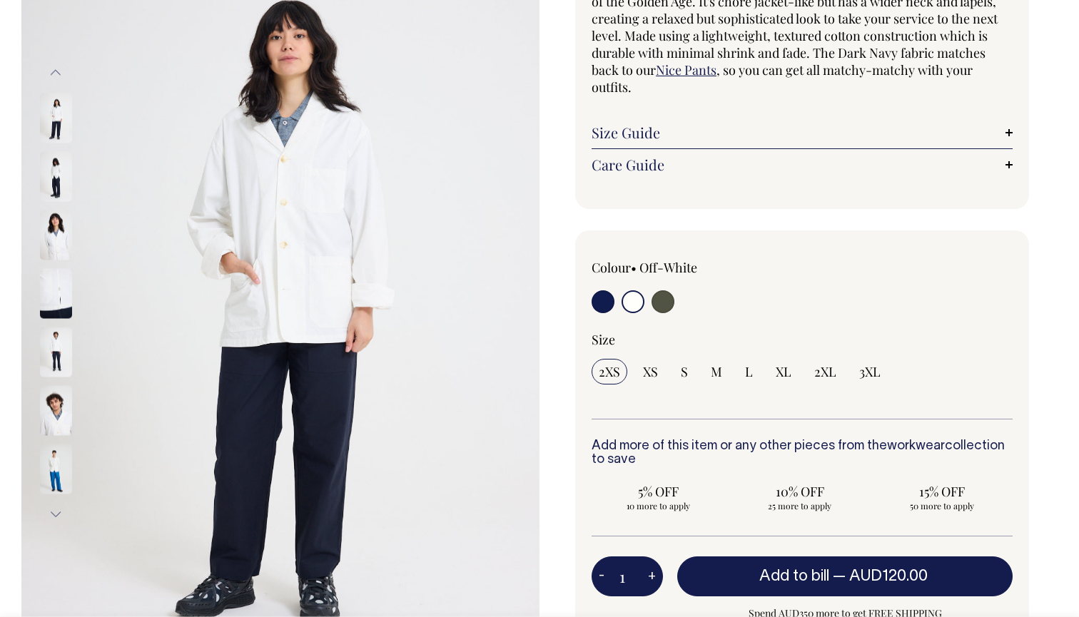
click at [659, 302] on input "radio" at bounding box center [663, 301] width 23 height 23
radio input "true"
select select "Olive"
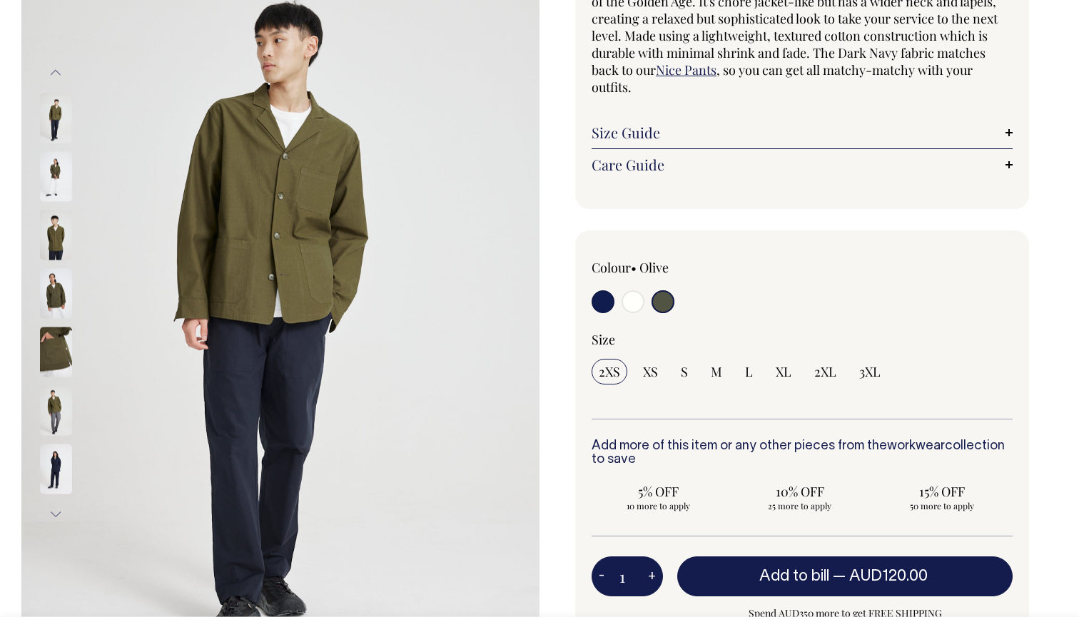
click at [606, 305] on input "radio" at bounding box center [603, 301] width 23 height 23
radio input "true"
select select "Dark Navy"
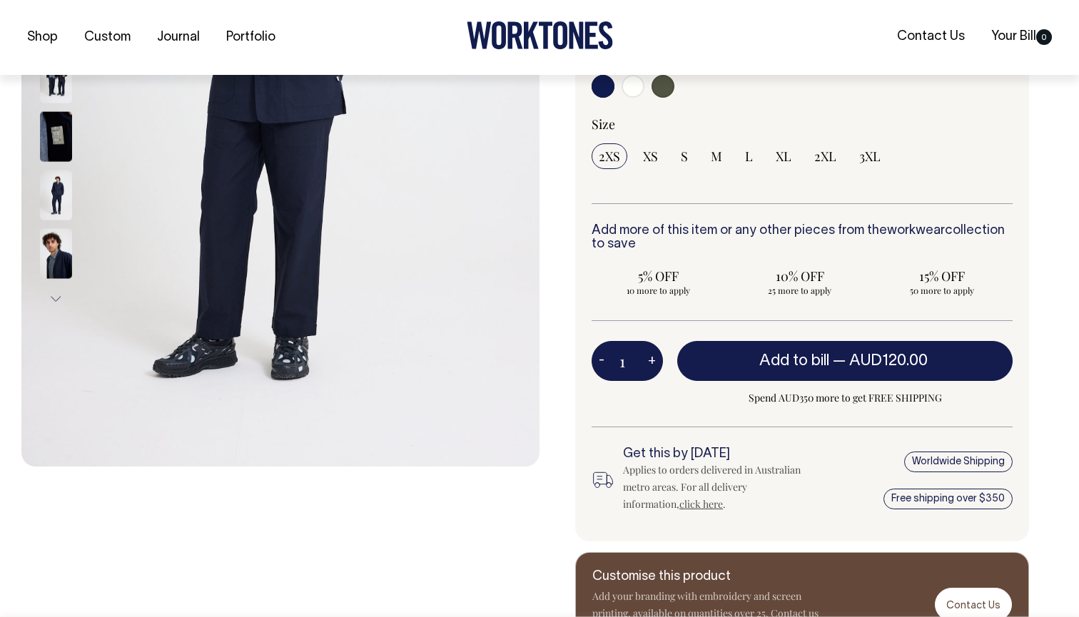
scroll to position [386, 0]
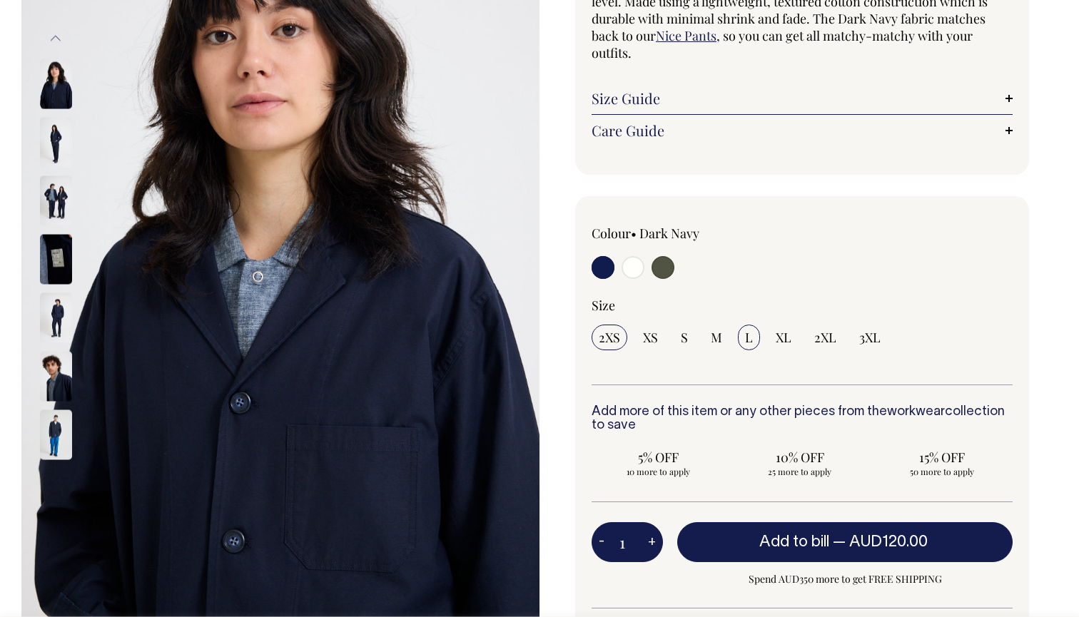
scroll to position [205, 0]
click at [748, 344] on input "L" at bounding box center [749, 337] width 22 height 26
radio input "true"
select select "L"
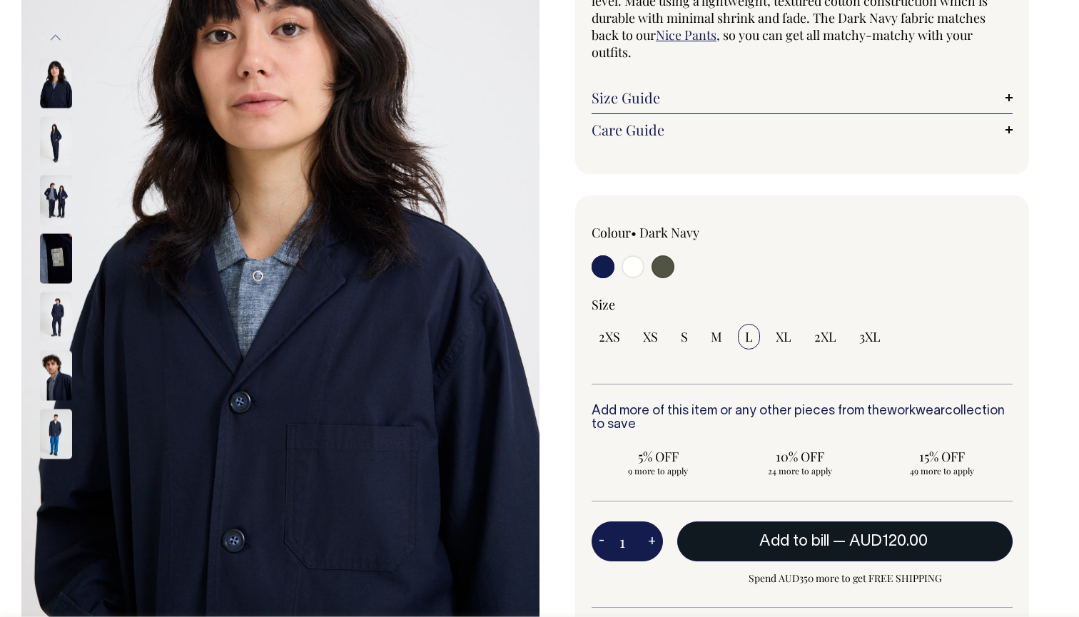
click at [802, 537] on span "Add to bill" at bounding box center [794, 542] width 70 height 14
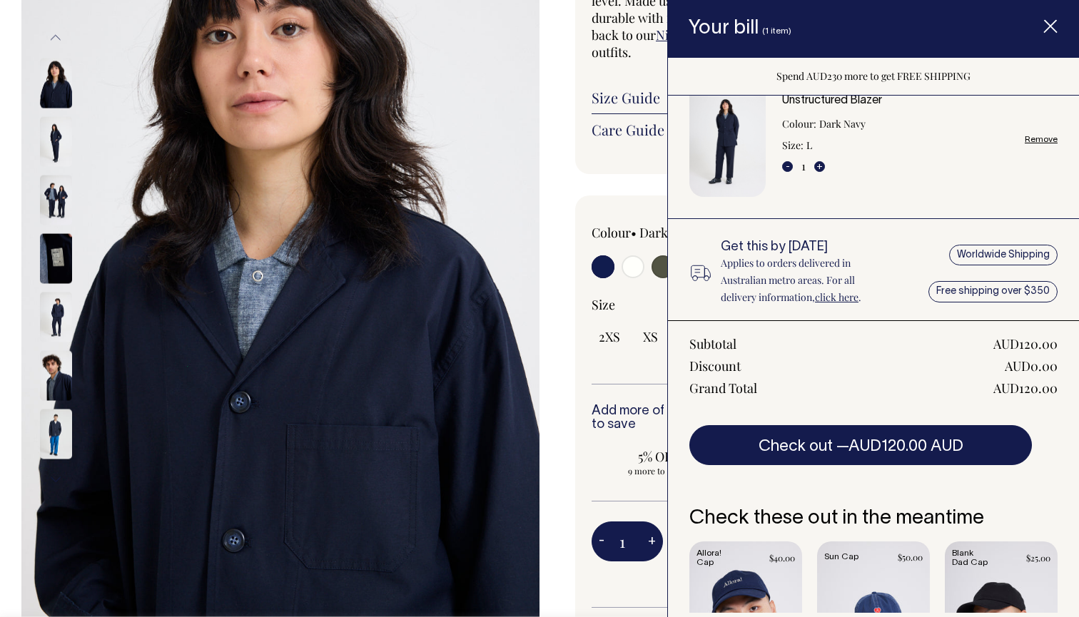
scroll to position [39, 0]
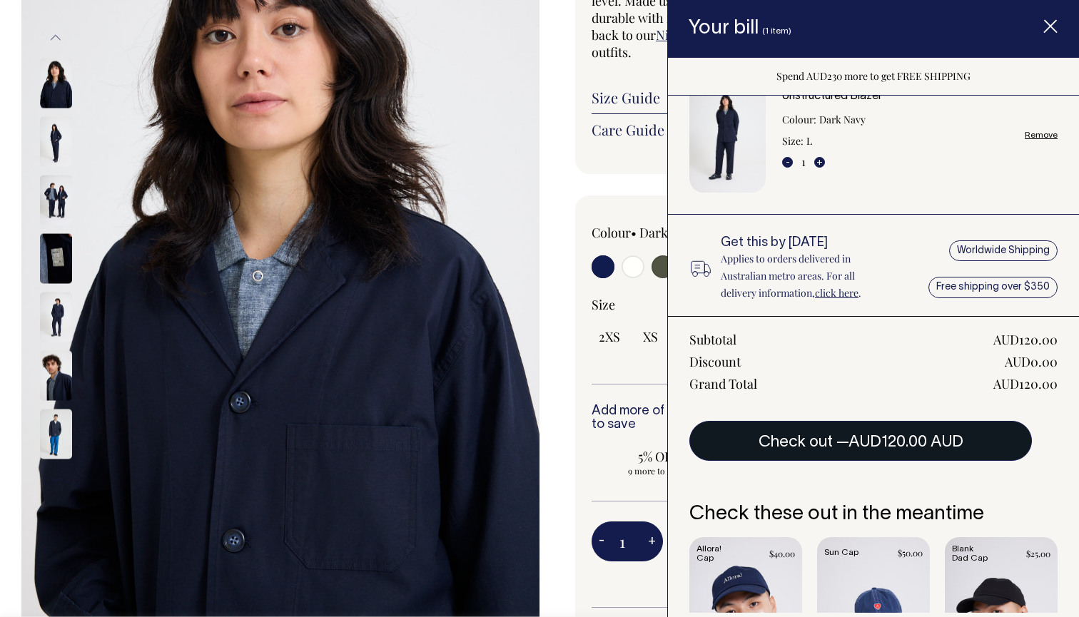
click at [851, 442] on span "AUD120.00 AUD" at bounding box center [906, 442] width 115 height 14
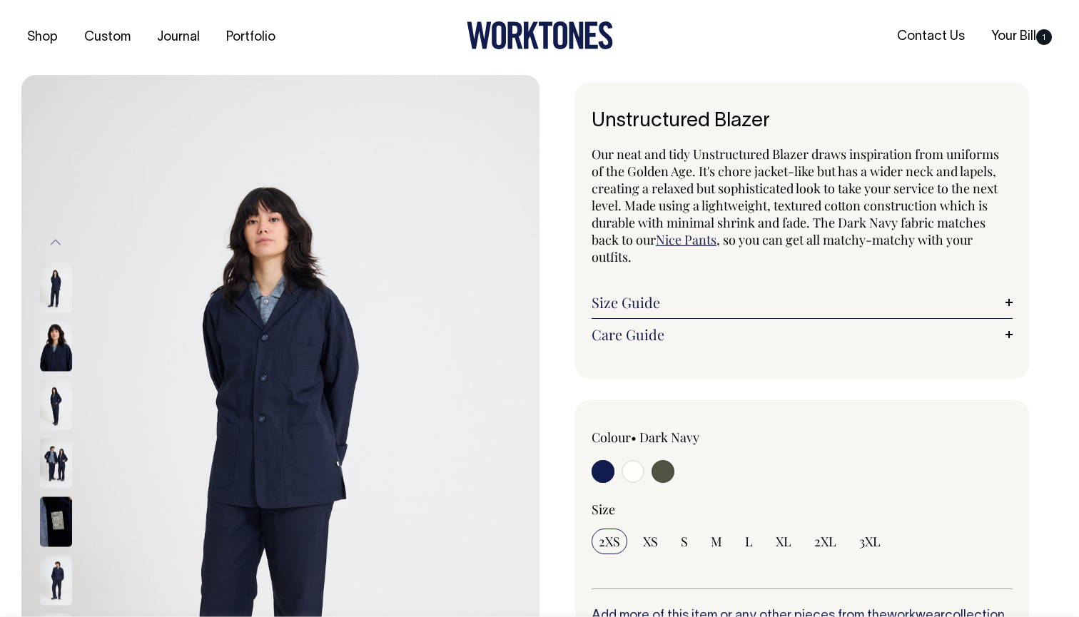
click at [629, 268] on div "Our neat and tidy Unstructured Blazer draws inspiration from uniforms of the Go…" at bounding box center [802, 248] width 421 height 205
click at [630, 475] on input "radio" at bounding box center [633, 471] width 23 height 23
radio input "true"
select select "Off-White"
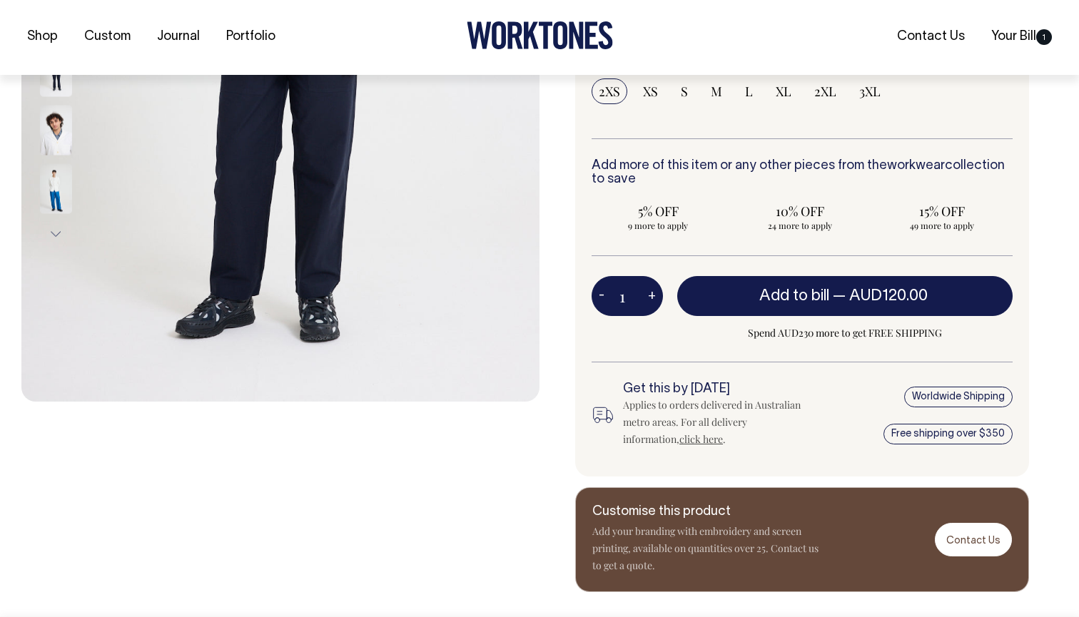
scroll to position [451, 0]
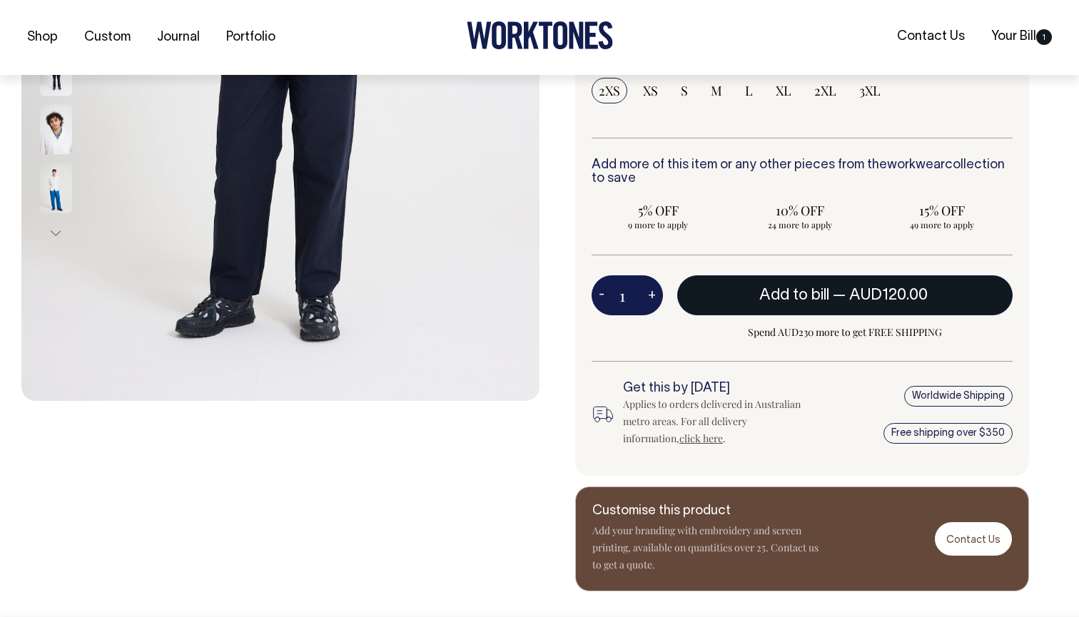
click at [878, 298] on span "AUD120.00" at bounding box center [888, 295] width 79 height 14
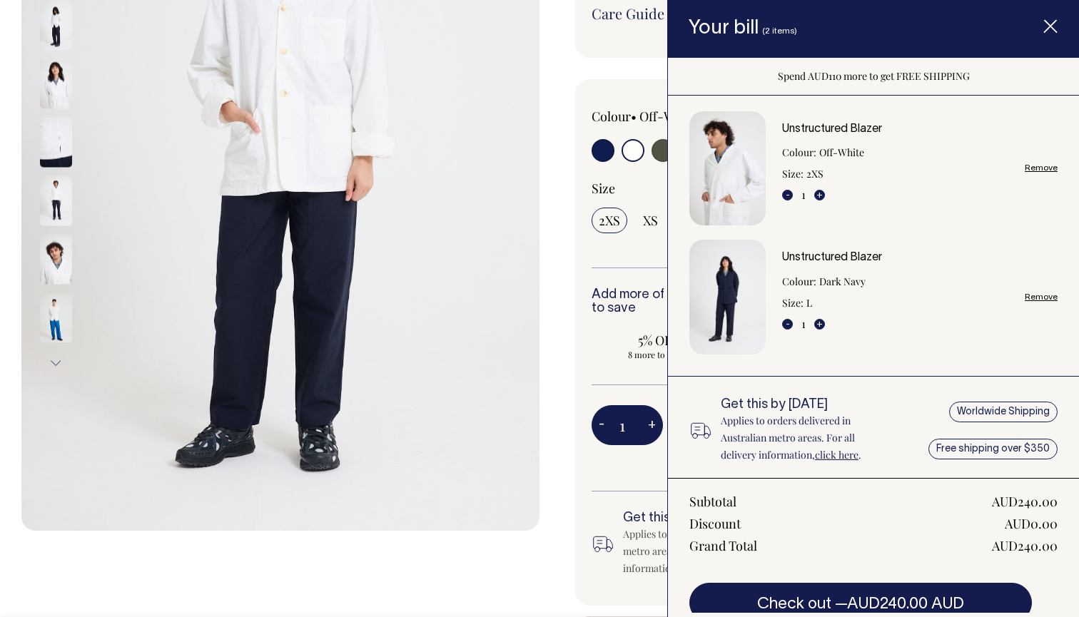
scroll to position [320, 0]
click at [642, 266] on div "Size 2XS XS S M L XL 2XL" at bounding box center [802, 225] width 421 height 88
click at [1039, 298] on link "Remove" at bounding box center [1041, 297] width 33 height 9
click at [1040, 168] on link "Remove" at bounding box center [1041, 167] width 33 height 9
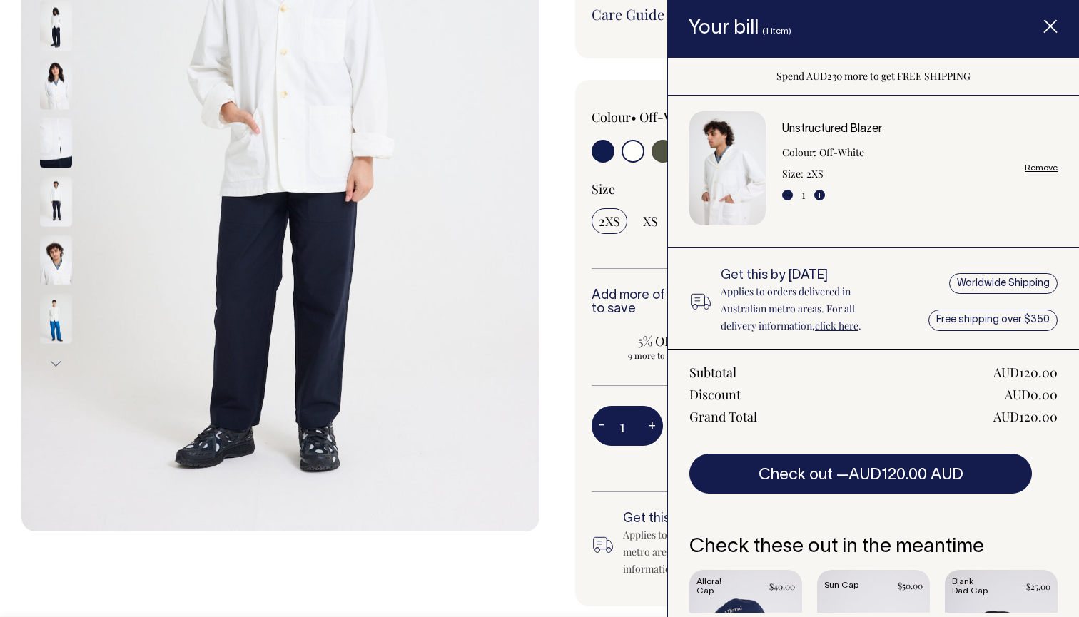
click at [635, 264] on div "Size 2XS XS S M L XL 2XL" at bounding box center [802, 225] width 421 height 88
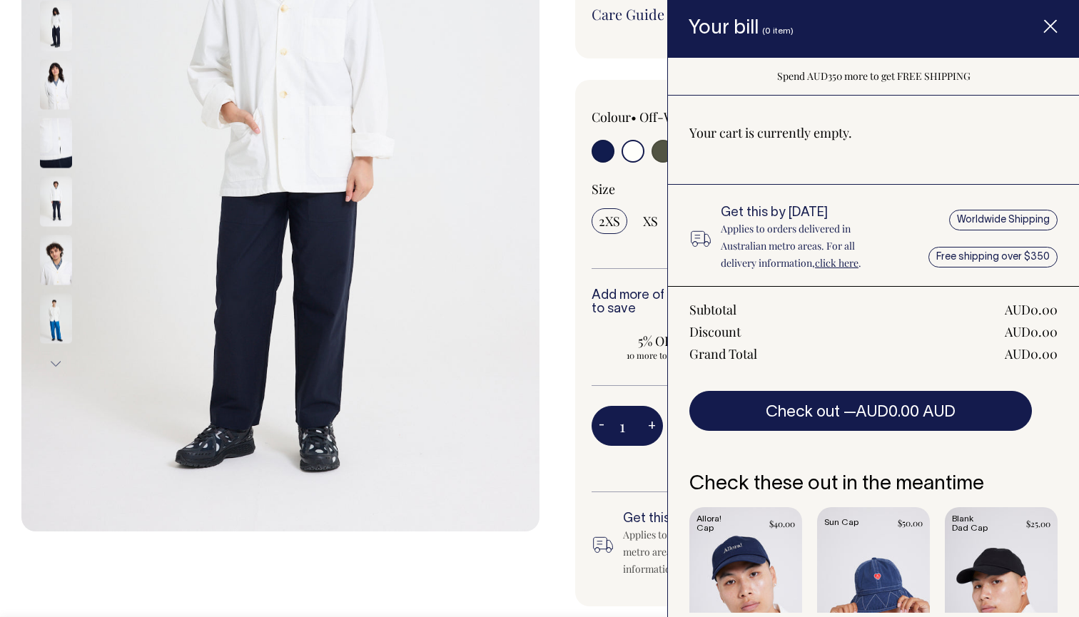
click at [1041, 26] on span "Item added to your cart" at bounding box center [1050, 29] width 57 height 61
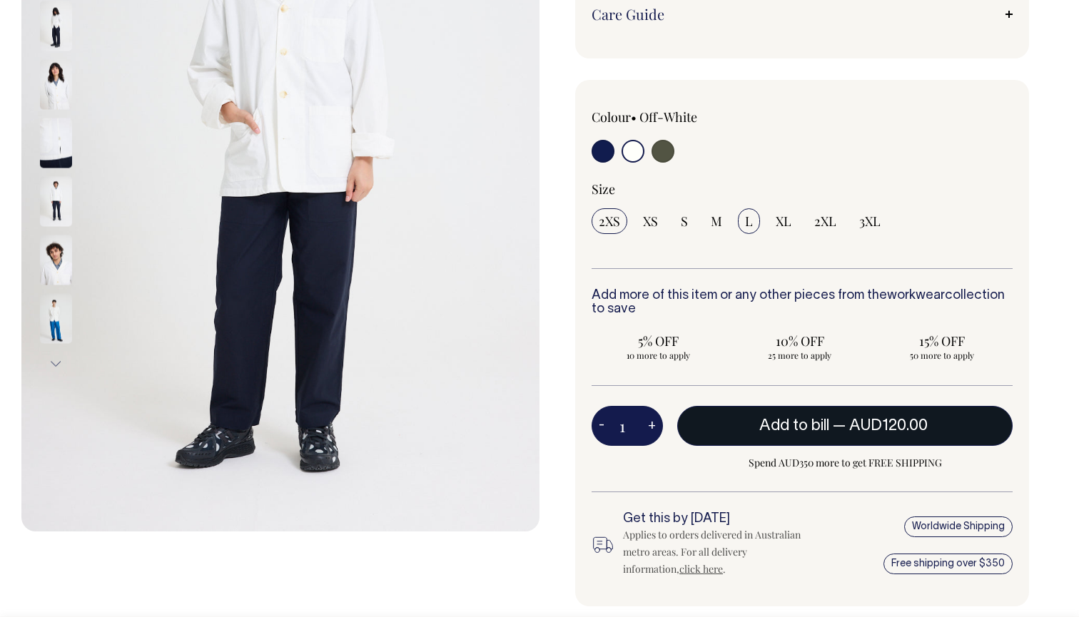
click at [747, 221] on span "L" at bounding box center [749, 221] width 8 height 17
click at [747, 221] on input "L" at bounding box center [749, 221] width 22 height 26
radio input "true"
select select "L"
click at [788, 426] on span "Add to bill" at bounding box center [794, 426] width 70 height 14
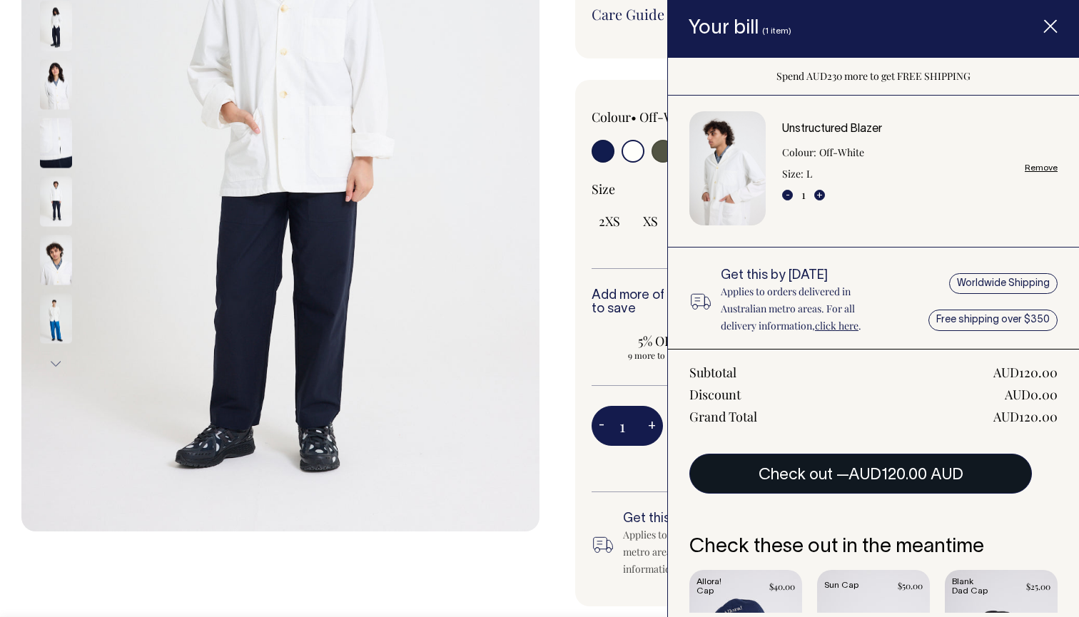
click at [859, 468] on span "AUD120.00 AUD" at bounding box center [906, 475] width 115 height 14
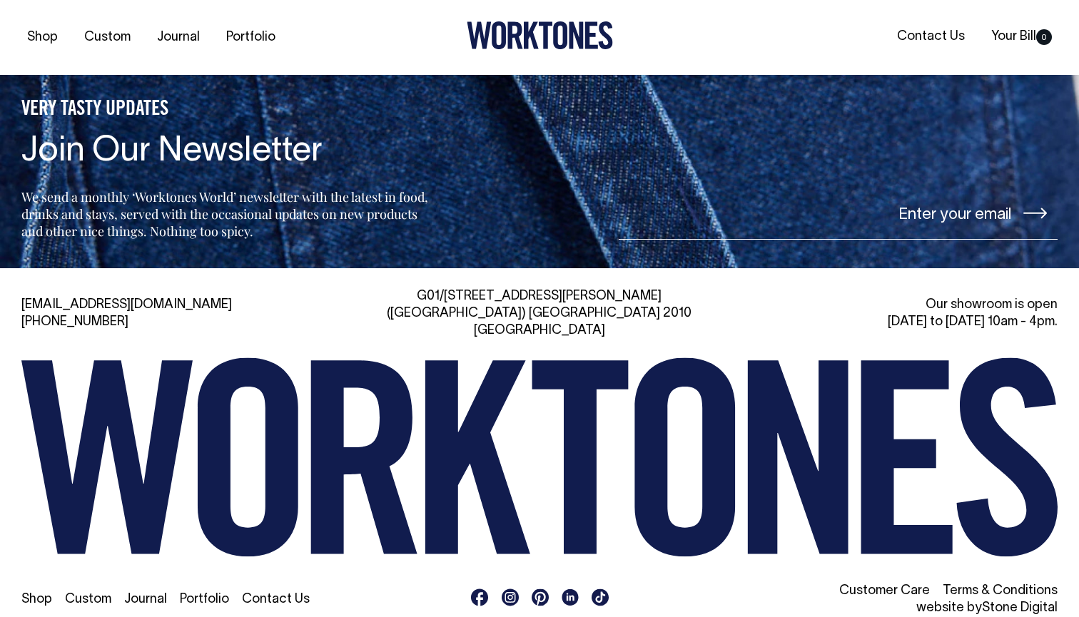
scroll to position [682, 0]
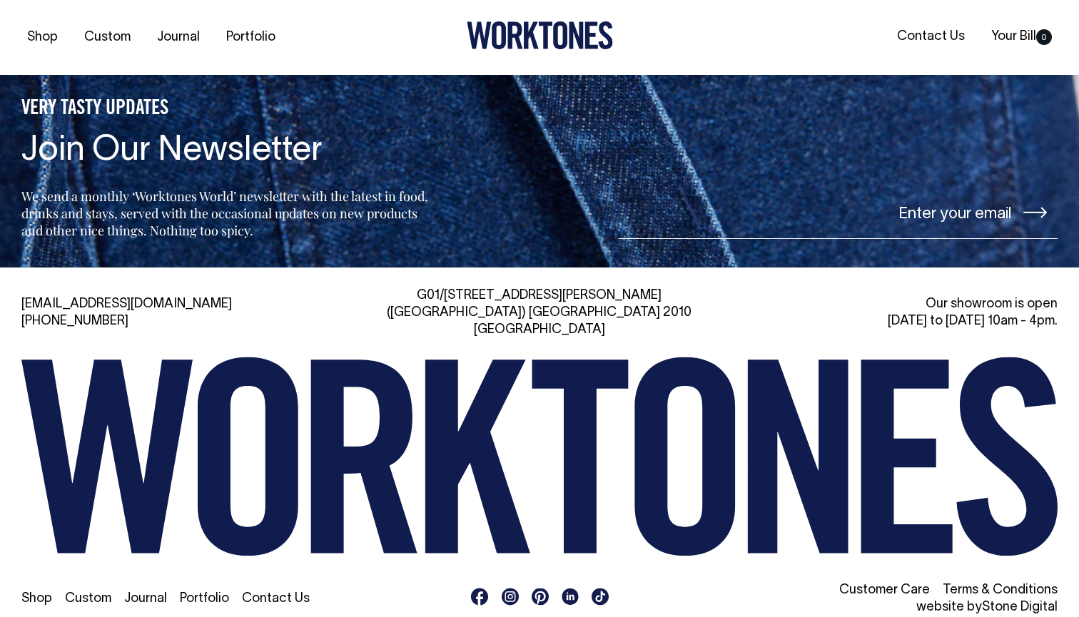
click at [36, 593] on link "Shop" at bounding box center [36, 599] width 31 height 12
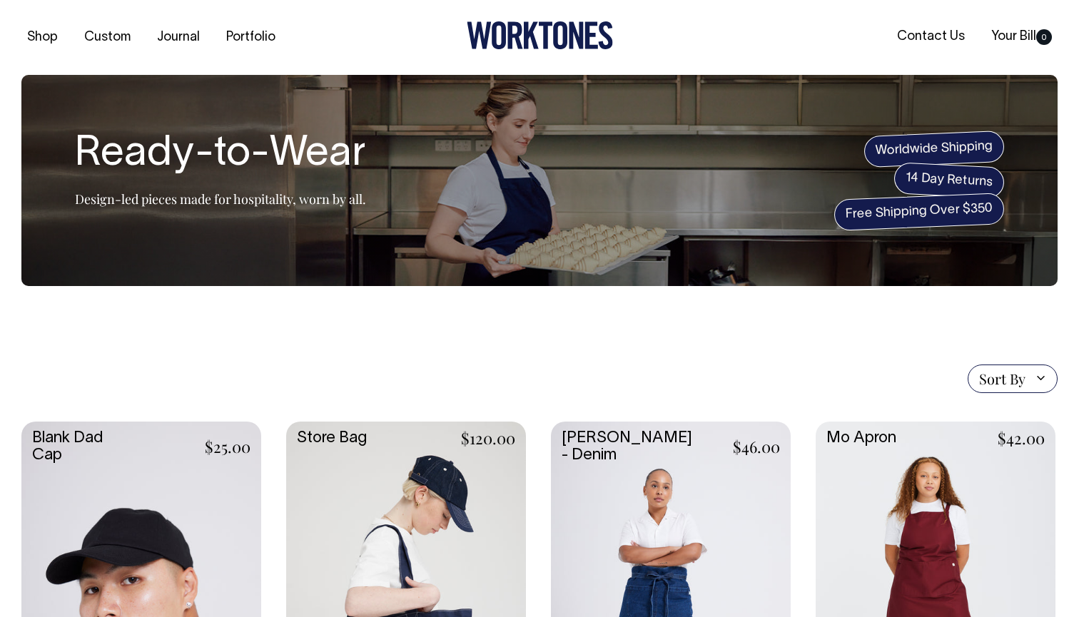
click at [879, 148] on span "Worldwide Shipping" at bounding box center [934, 149] width 141 height 37
click at [937, 150] on span "Worldwide Shipping" at bounding box center [934, 149] width 141 height 37
click at [416, 269] on section "Ready-to-Wear Design-led pieces made for hospitality, worn by all. Worldwide Sh…" at bounding box center [539, 180] width 1036 height 211
click at [289, 156] on h1 "Ready-to-Wear" at bounding box center [220, 155] width 291 height 46
click at [948, 146] on span "Worldwide Shipping" at bounding box center [934, 149] width 141 height 37
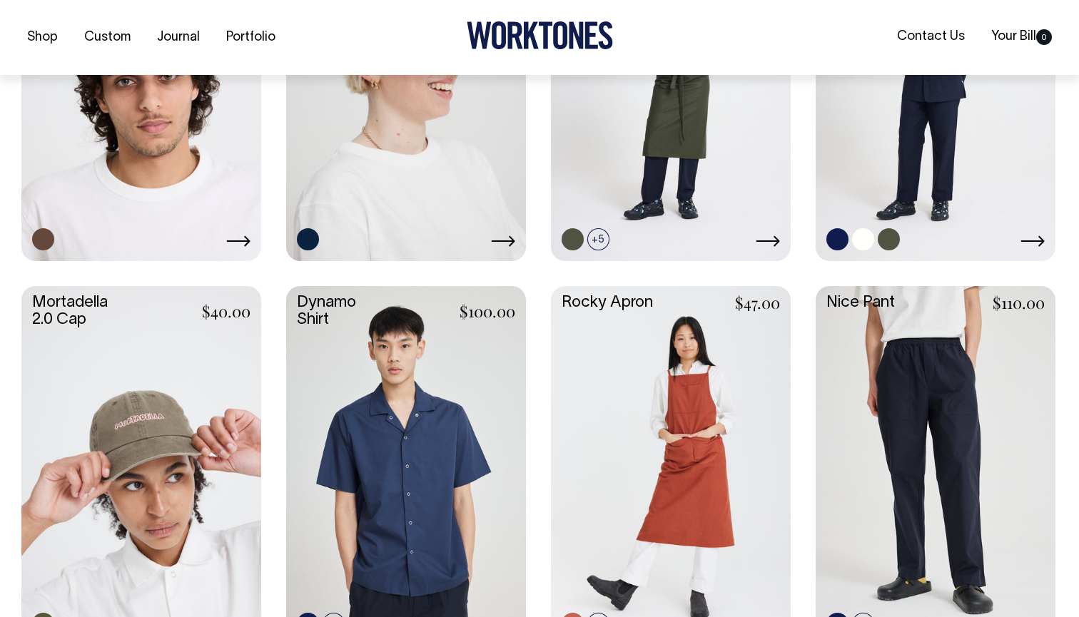
scroll to position [906, 0]
click at [862, 238] on link at bounding box center [863, 239] width 22 height 22
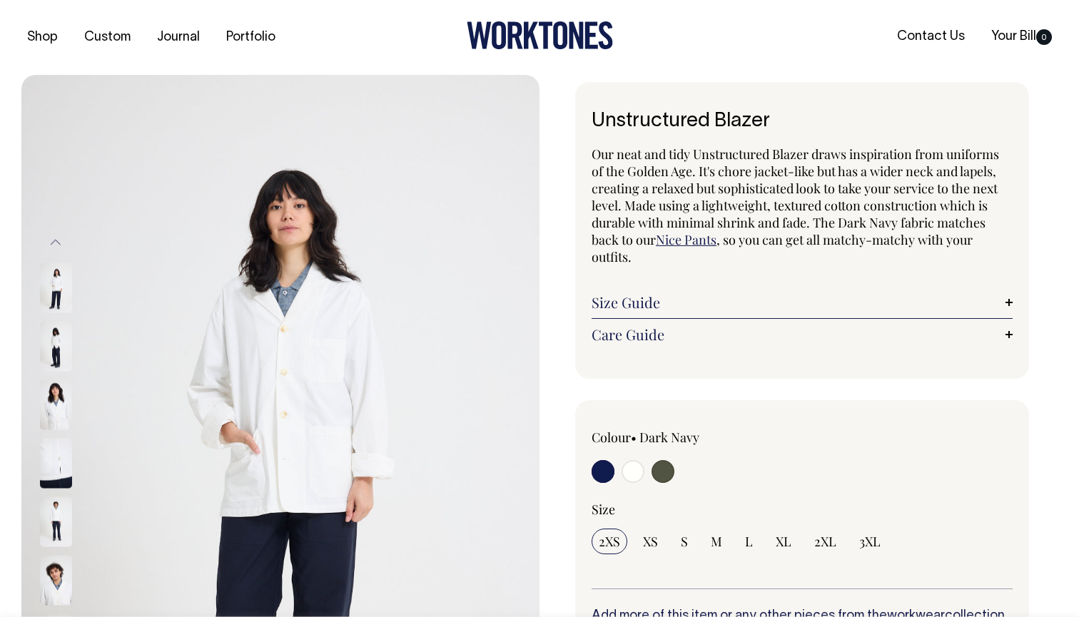
radio input "true"
select select "Off-White"
click at [743, 544] on input "L" at bounding box center [749, 542] width 22 height 26
radio input "true"
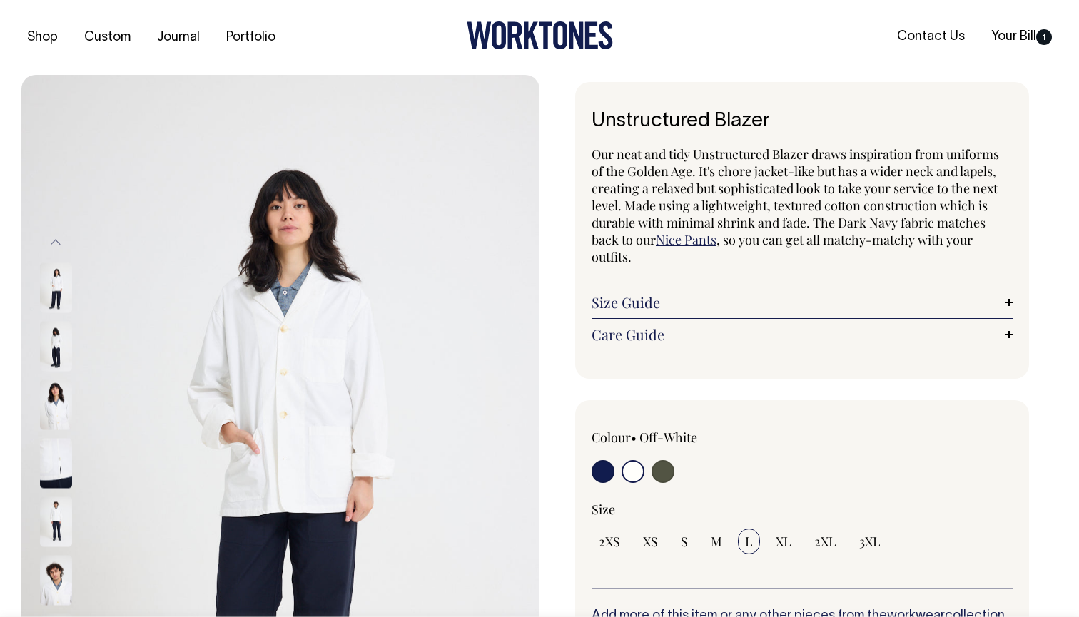
select select "L"
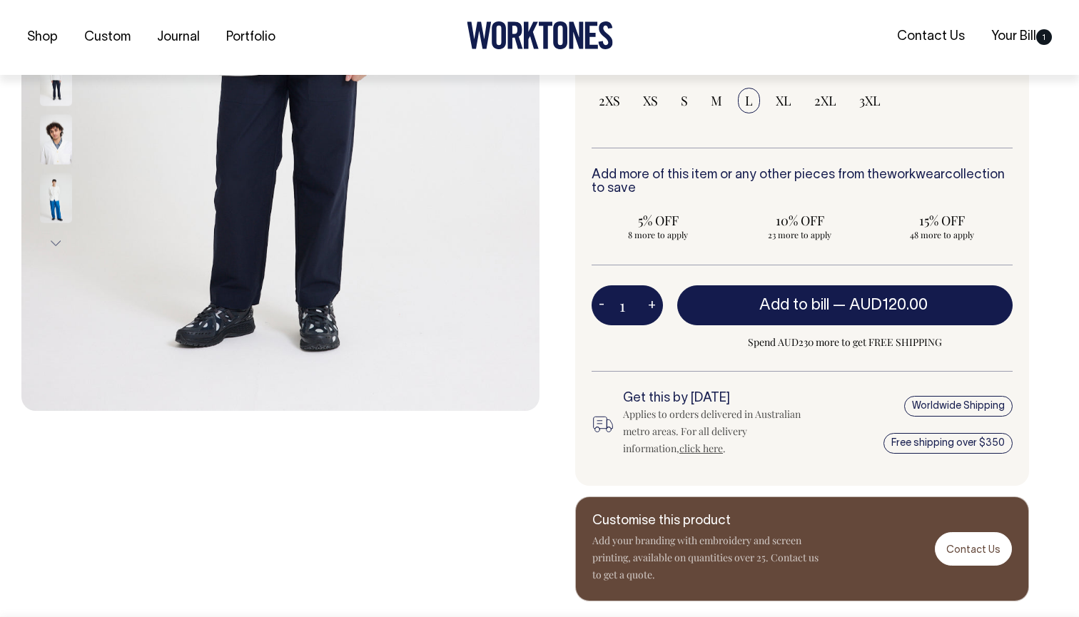
scroll to position [442, 0]
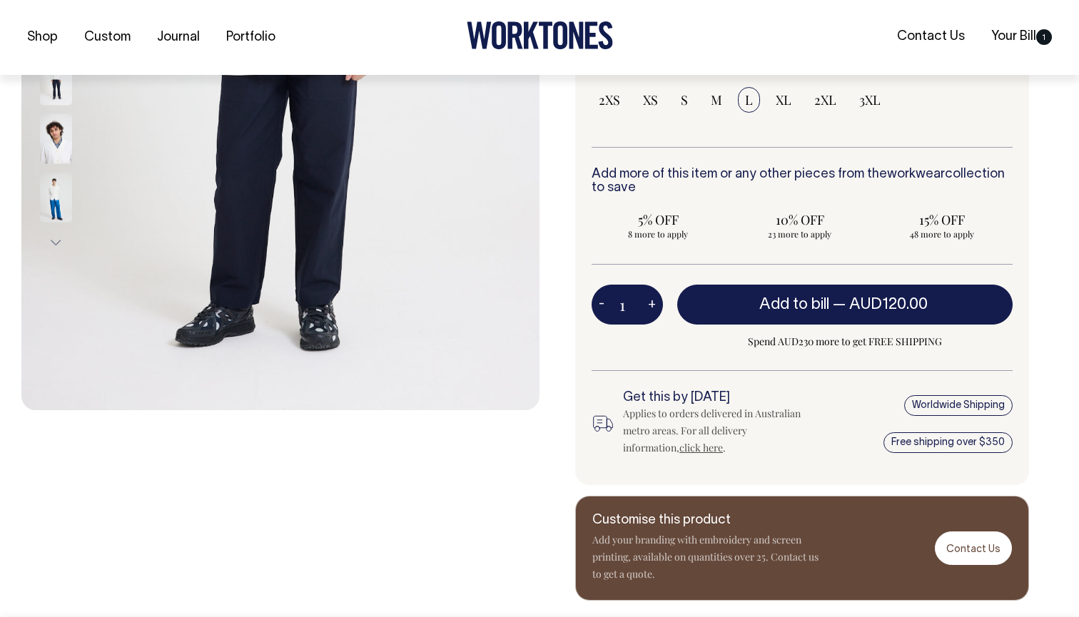
click at [973, 400] on div "Worldwide Shipping Free shipping over $350" at bounding box center [940, 424] width 148 height 66
click at [944, 400] on div "Worldwide Shipping Free shipping over $350" at bounding box center [940, 424] width 148 height 66
click at [679, 447] on link "click here" at bounding box center [701, 448] width 44 height 14
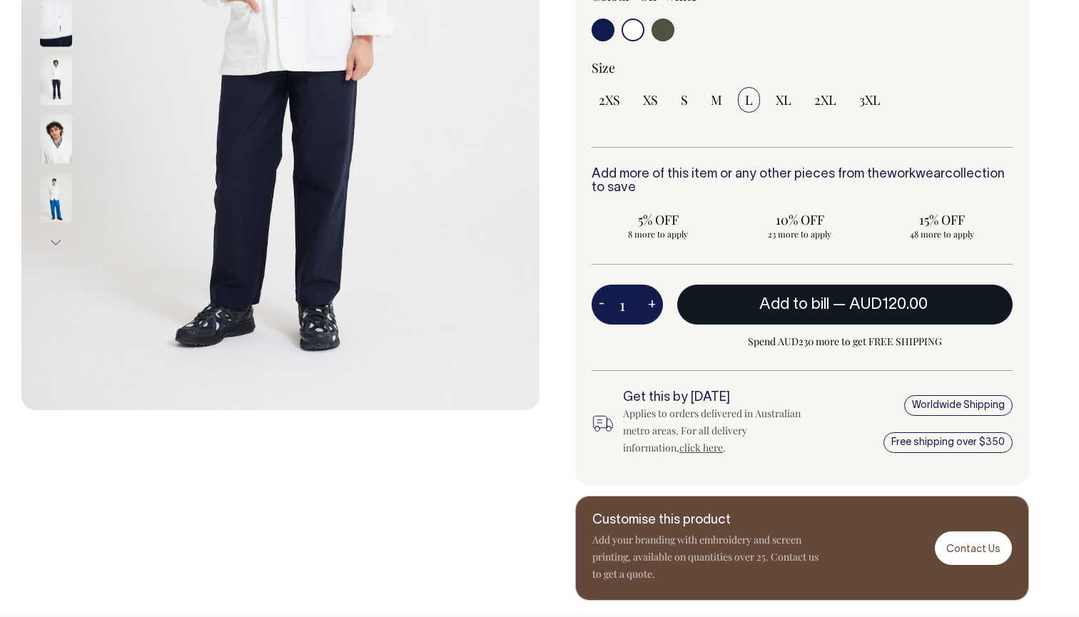
click at [799, 303] on span "Add to bill" at bounding box center [794, 305] width 70 height 14
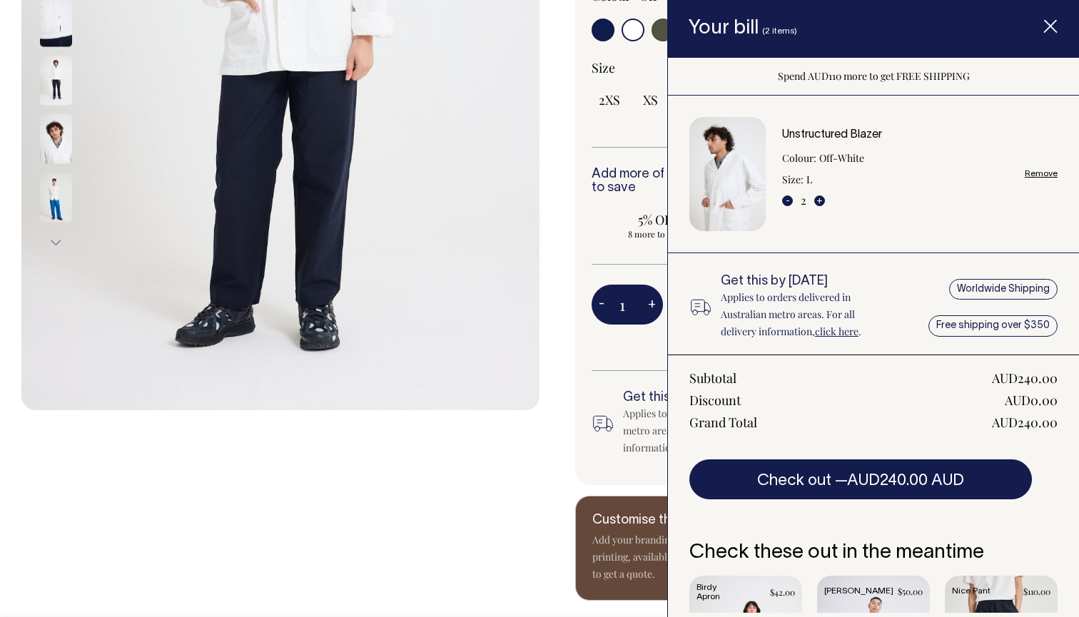
click at [624, 388] on div "Colour • Off-White" at bounding box center [802, 222] width 454 height 527
click at [787, 199] on button "-" at bounding box center [787, 201] width 11 height 11
type input "1"
click at [1053, 28] on icon "Item added to your cart" at bounding box center [1050, 27] width 14 height 14
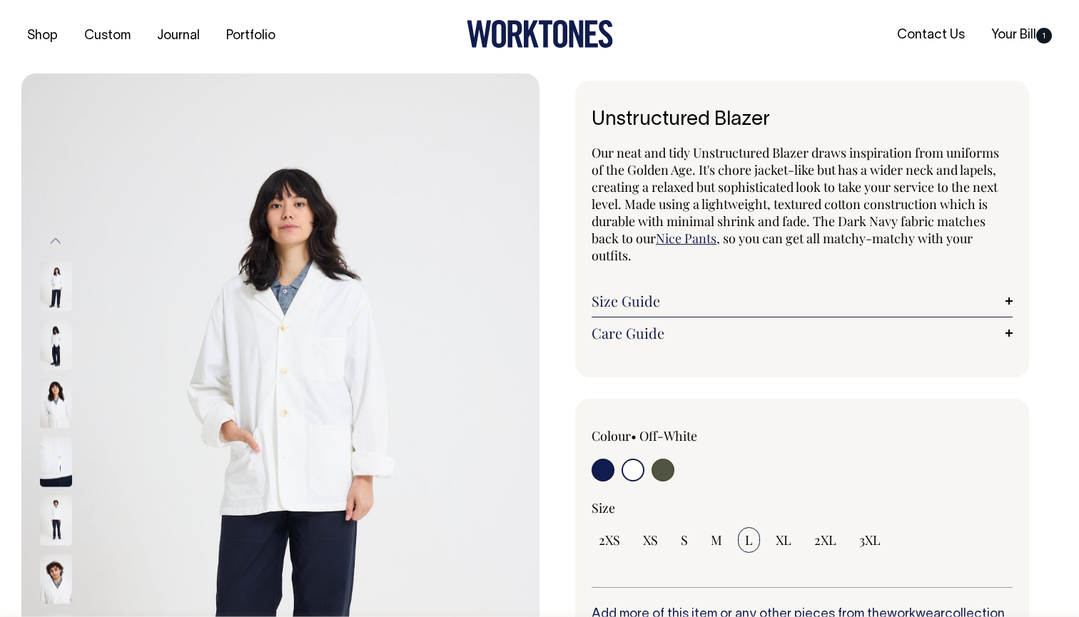
scroll to position [0, 0]
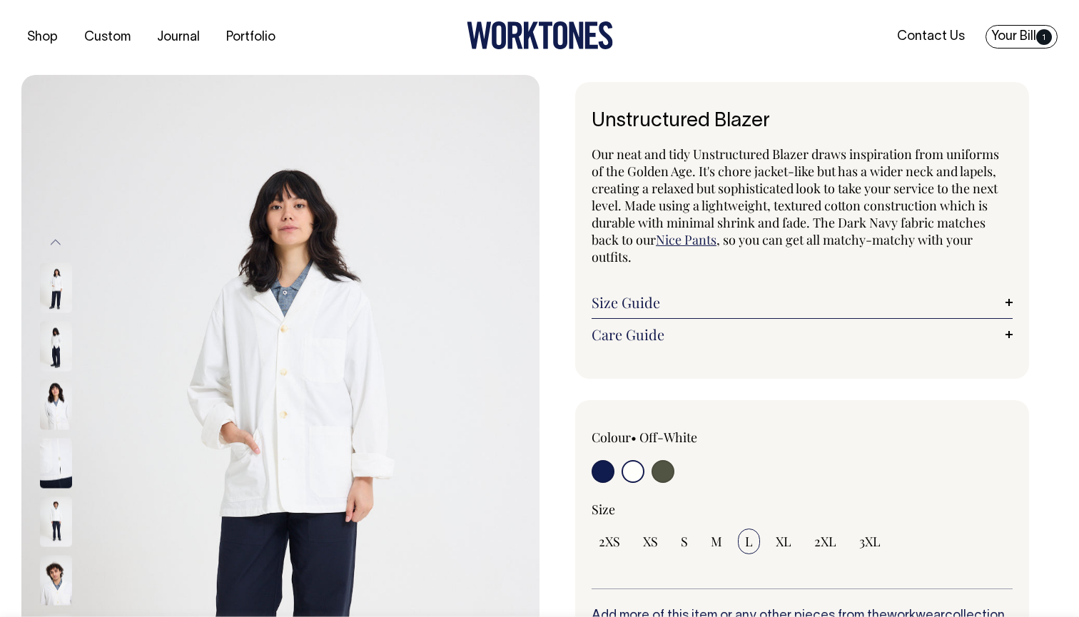
click at [1013, 34] on link "Your Bill 1" at bounding box center [1022, 37] width 72 height 24
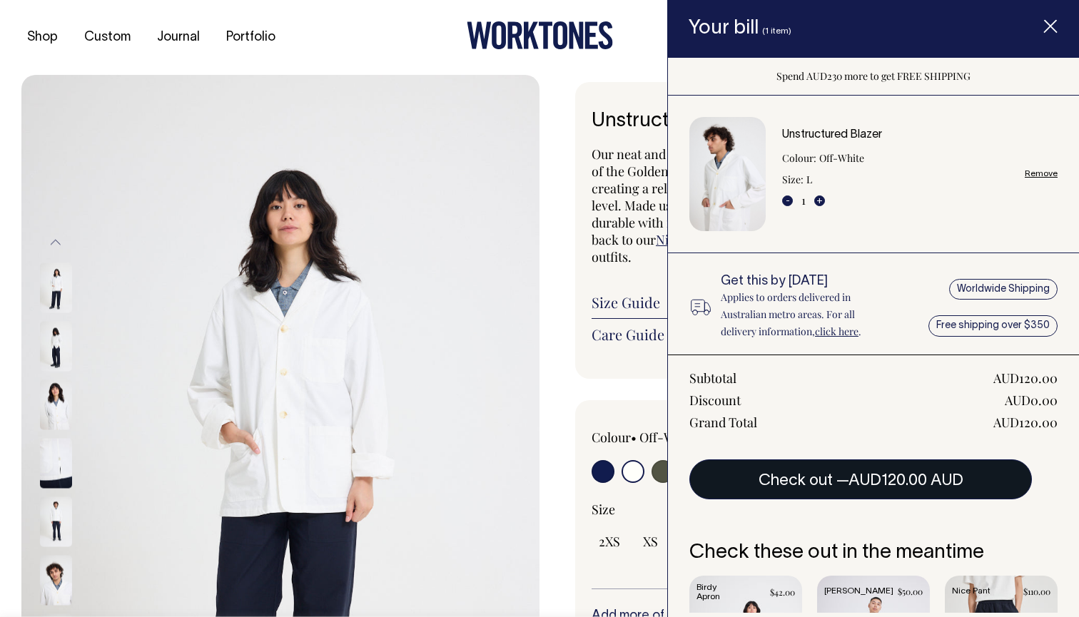
click at [872, 488] on button "Check out — AUD120.00 AUD" at bounding box center [860, 480] width 343 height 40
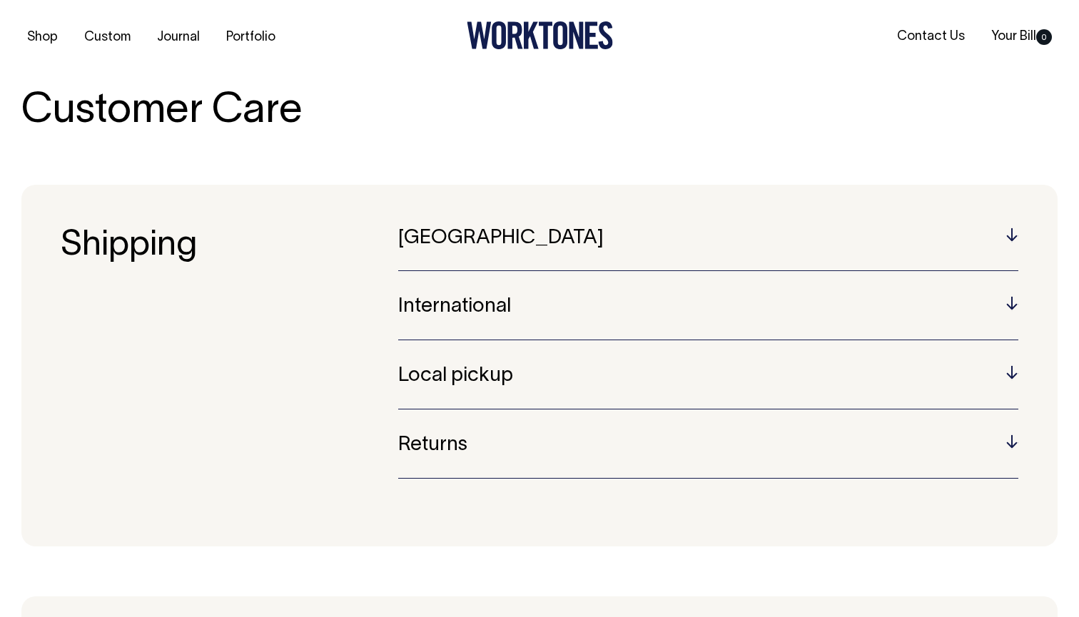
click at [1014, 299] on h5 "International" at bounding box center [708, 307] width 620 height 22
